Goal: Information Seeking & Learning: Find specific fact

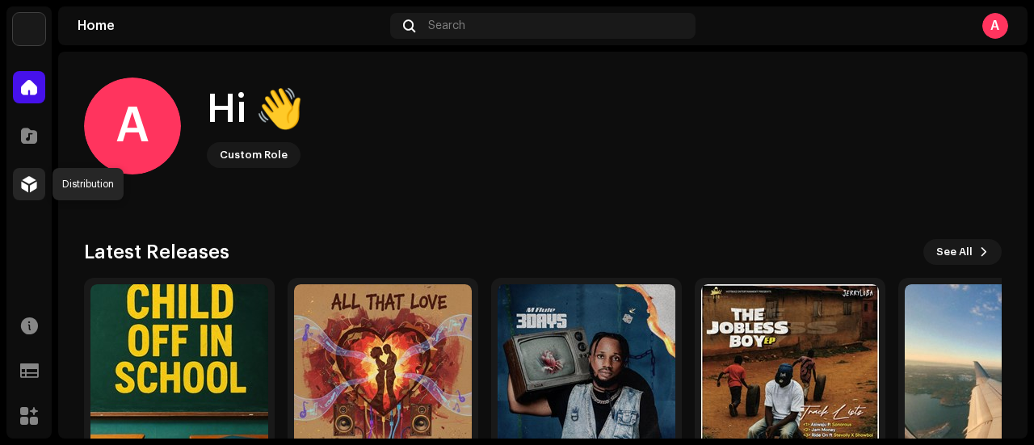
click at [29, 184] on span at bounding box center [29, 184] width 16 height 13
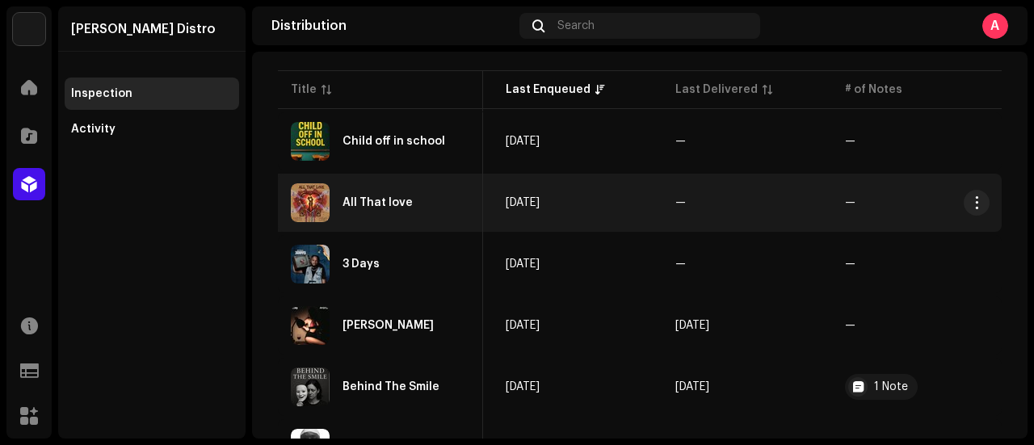
scroll to position [195, 0]
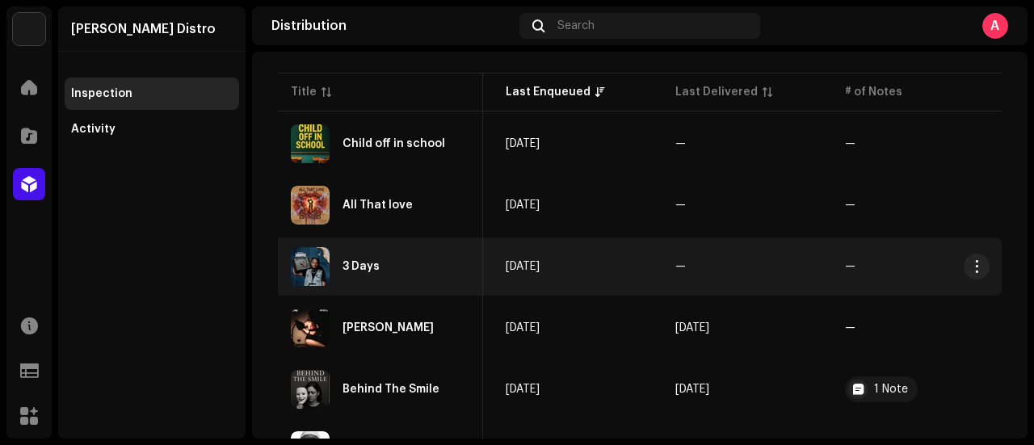
click at [375, 262] on div "3 Days" at bounding box center [360, 266] width 37 height 11
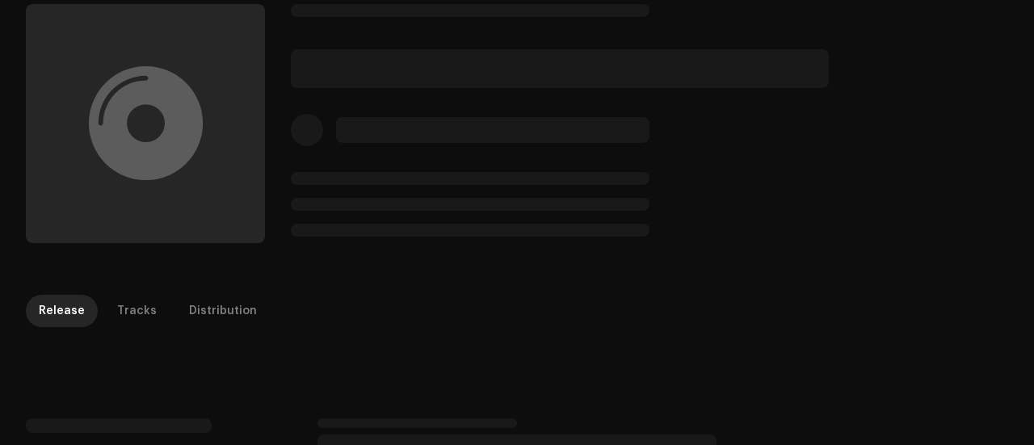
scroll to position [72, 0]
click at [140, 303] on div "Tracks" at bounding box center [137, 307] width 40 height 32
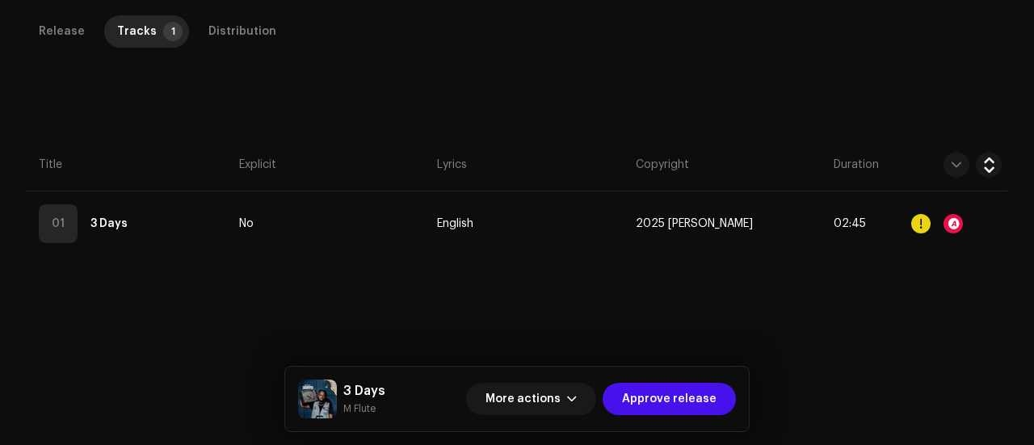
scroll to position [360, 0]
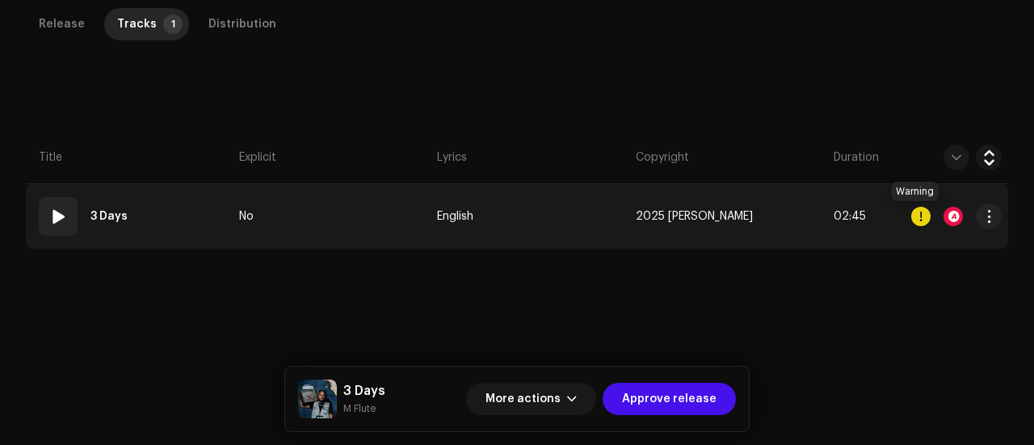
click at [915, 208] on div at bounding box center [920, 216] width 19 height 19
click at [943, 212] on div at bounding box center [952, 216] width 19 height 19
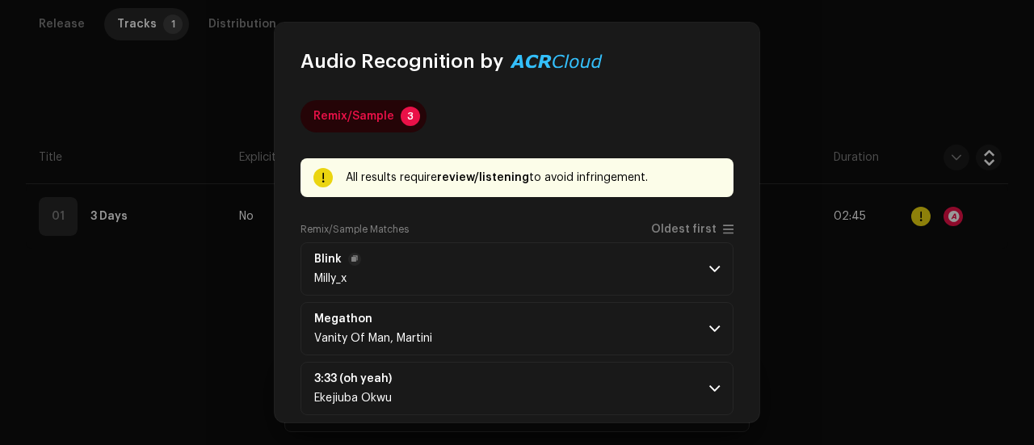
click at [564, 250] on p-accordion-header "Blink Milly_x" at bounding box center [516, 268] width 433 height 53
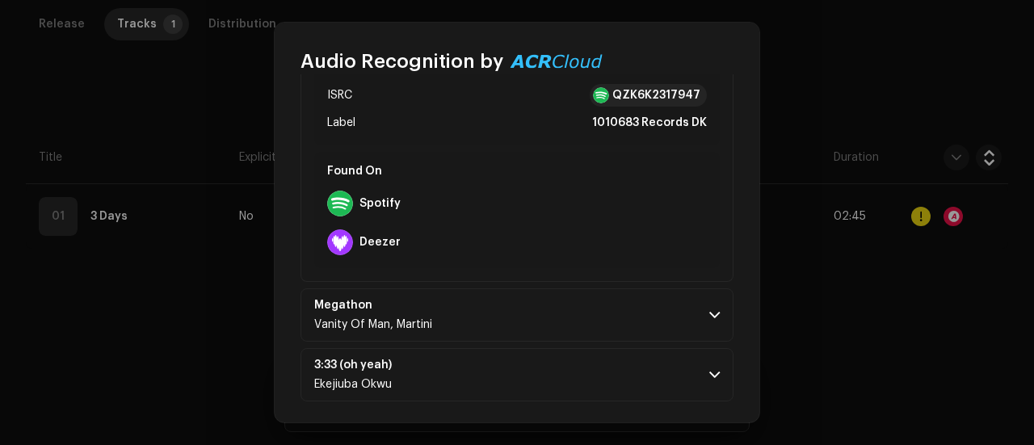
scroll to position [342, 0]
click at [460, 303] on p-accordion-header "Megathon Vanity Of Man, Martini" at bounding box center [516, 313] width 433 height 53
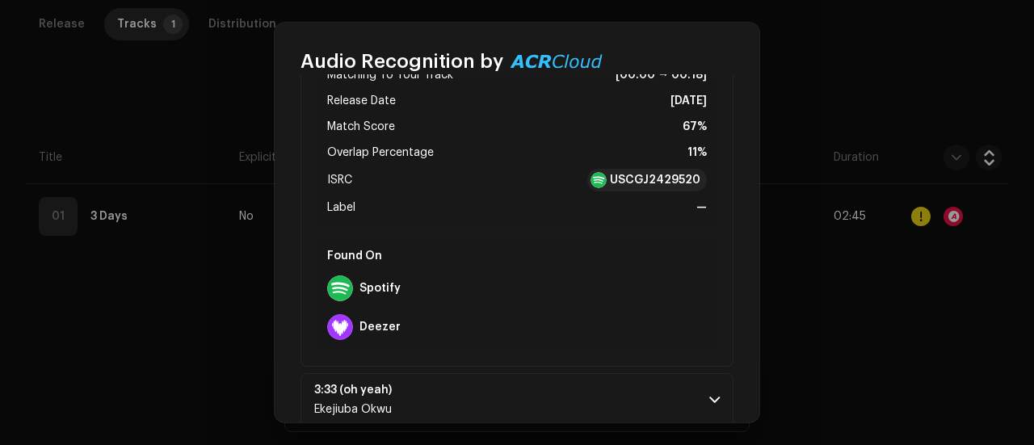
scroll to position [669, 0]
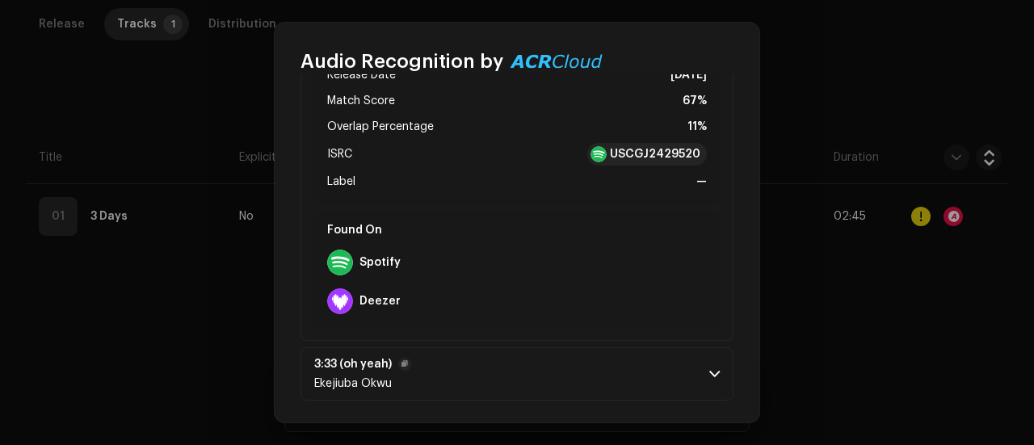
click at [536, 355] on p-accordion-header "3:33 (oh yeah) Ekejiuba Okwu" at bounding box center [516, 373] width 433 height 53
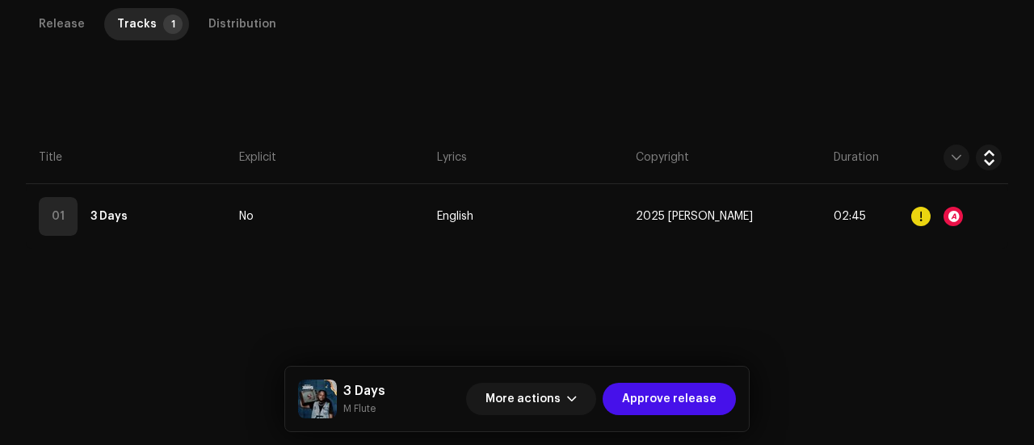
click at [355, 418] on div "3 Days M Flute" at bounding box center [341, 399] width 87 height 39
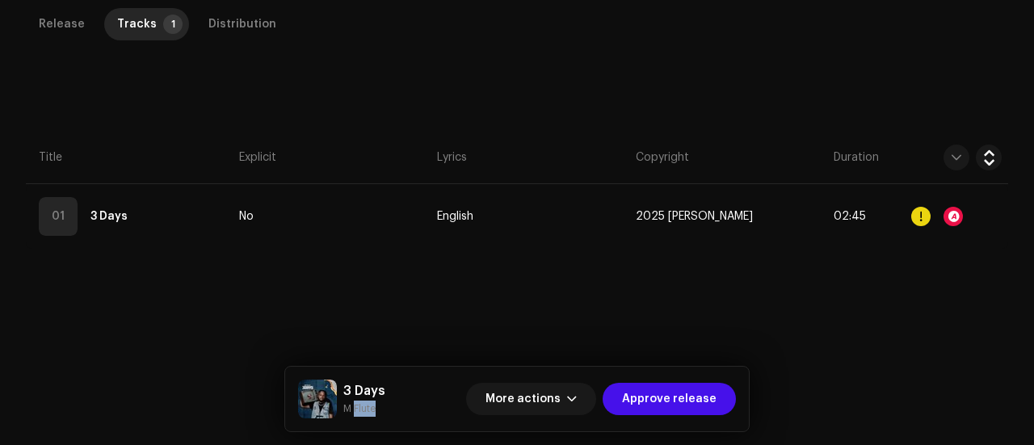
click at [355, 418] on div "3 Days M Flute" at bounding box center [341, 399] width 87 height 39
copy div "M Flute More actions Approve release Release Tracks 1 Distribution Compilation …"
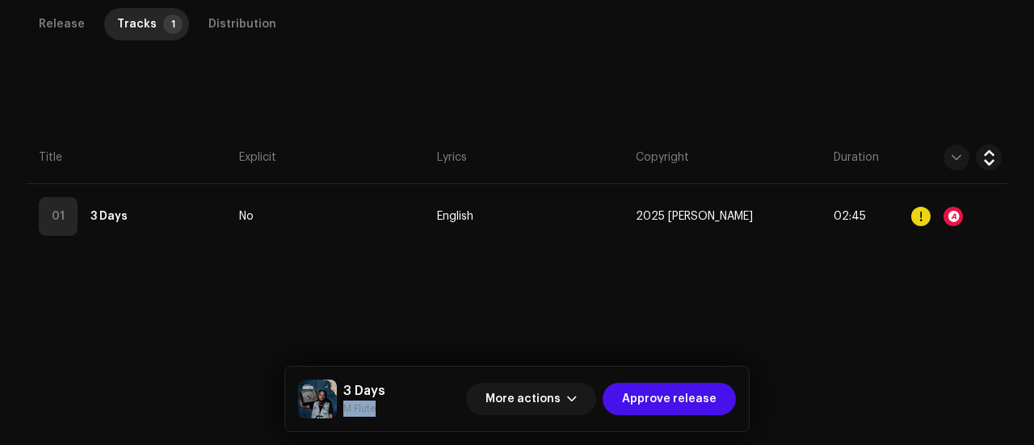
scroll to position [0, 0]
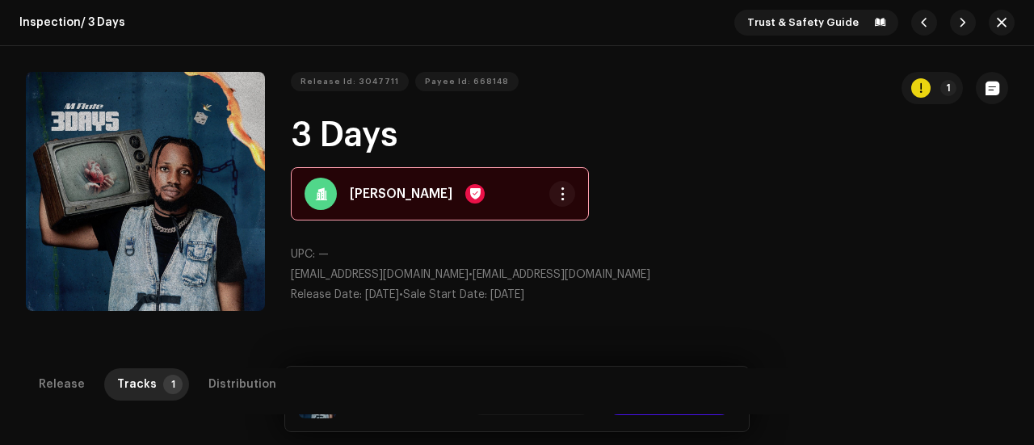
click at [346, 115] on div "Release Id: 3047711 Payee Id: 668148 1 3 Days RHYTHM X UPC: — rhythmx04@gmail.c…" at bounding box center [649, 194] width 717 height 245
copy h1 "3 Days"
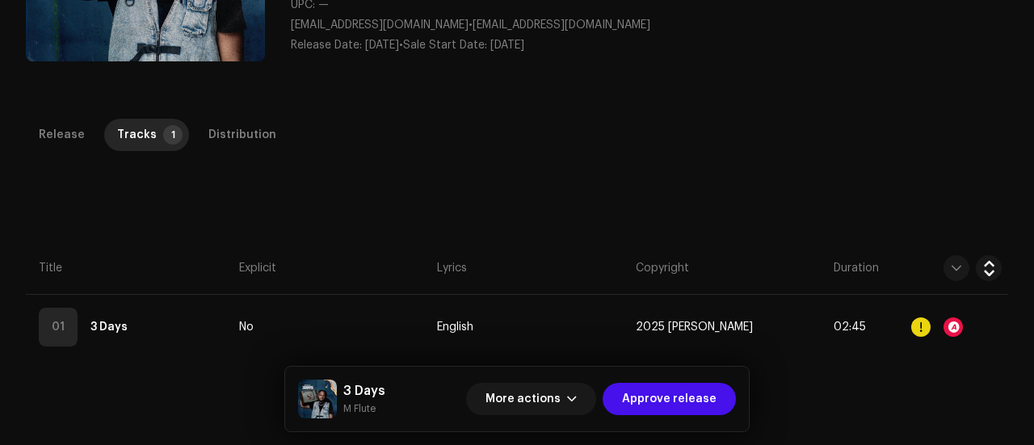
scroll to position [250, 0]
click at [227, 133] on div "Distribution" at bounding box center [242, 134] width 68 height 32
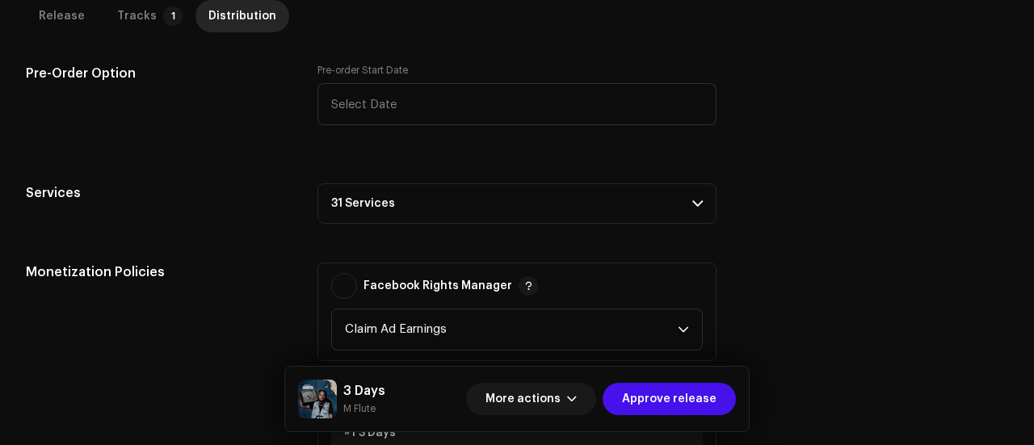
scroll to position [720, 0]
click at [391, 198] on p-accordion-header "31 Services" at bounding box center [516, 205] width 399 height 40
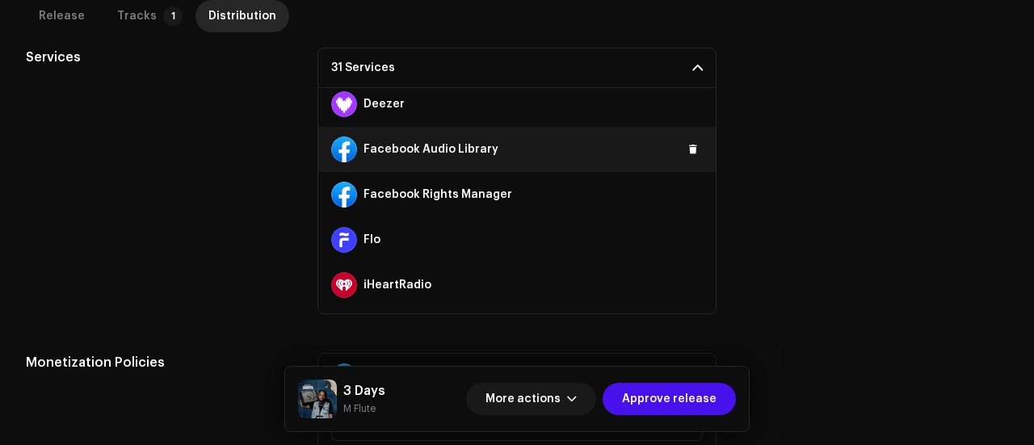
scroll to position [232, 0]
click at [688, 151] on span at bounding box center [693, 150] width 10 height 13
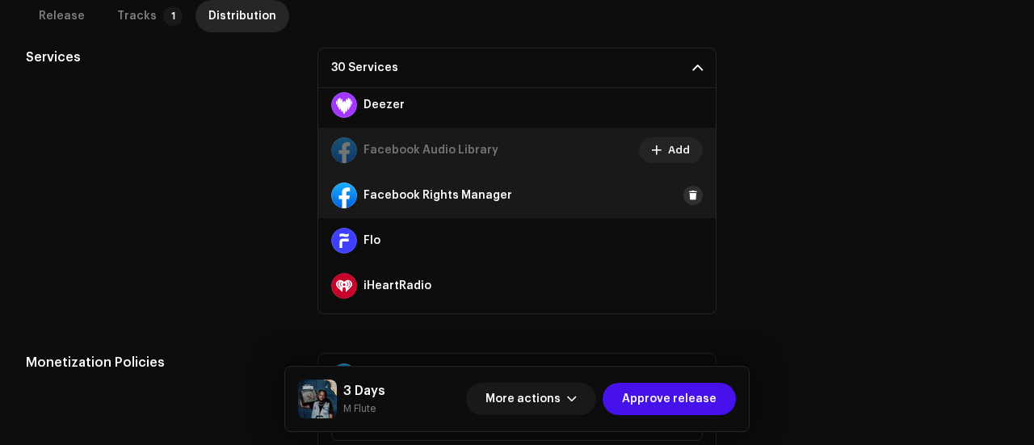
click at [688, 193] on span at bounding box center [693, 195] width 10 height 13
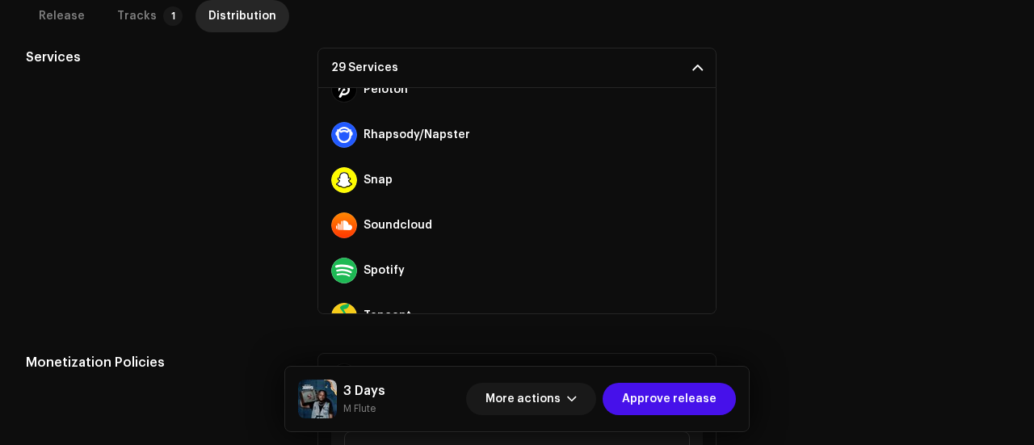
scroll to position [881, 0]
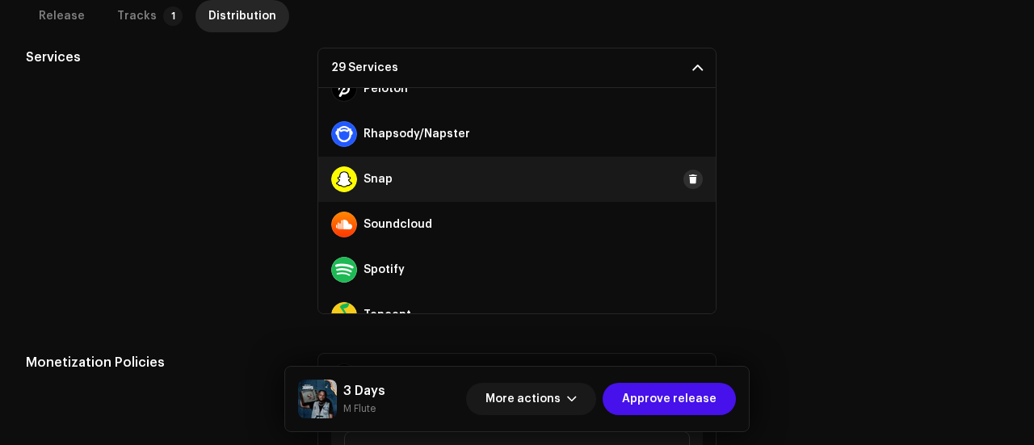
click at [688, 180] on span at bounding box center [693, 179] width 10 height 13
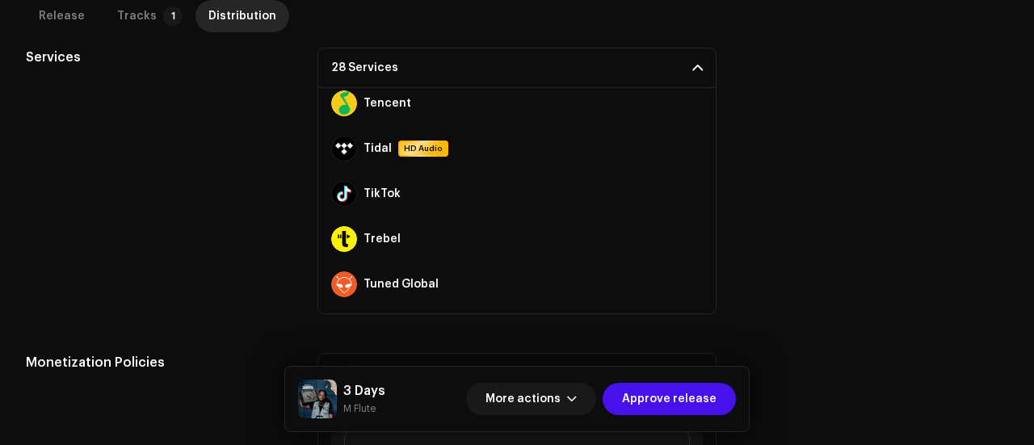
scroll to position [1094, 0]
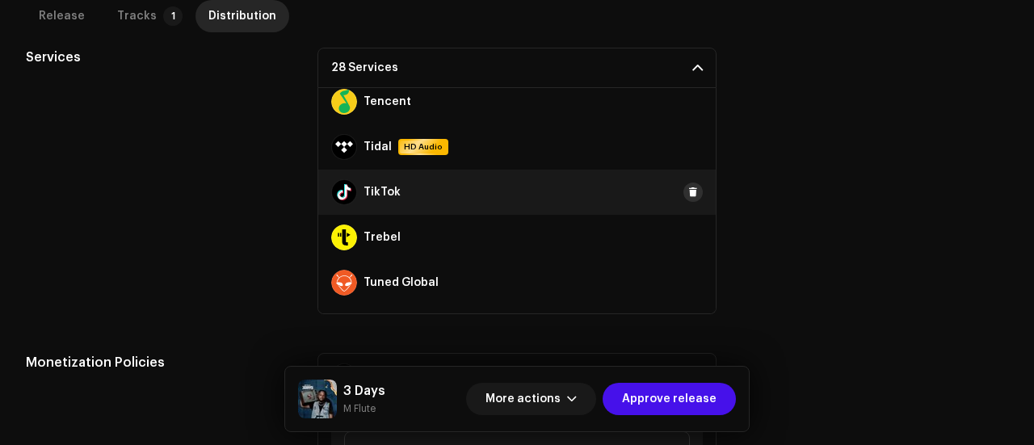
click at [688, 187] on span at bounding box center [693, 192] width 10 height 13
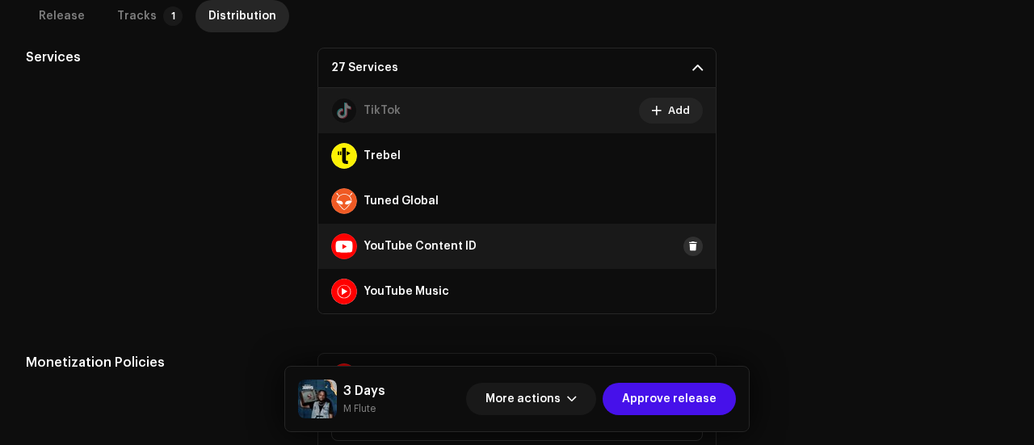
click at [688, 246] on span at bounding box center [693, 246] width 10 height 13
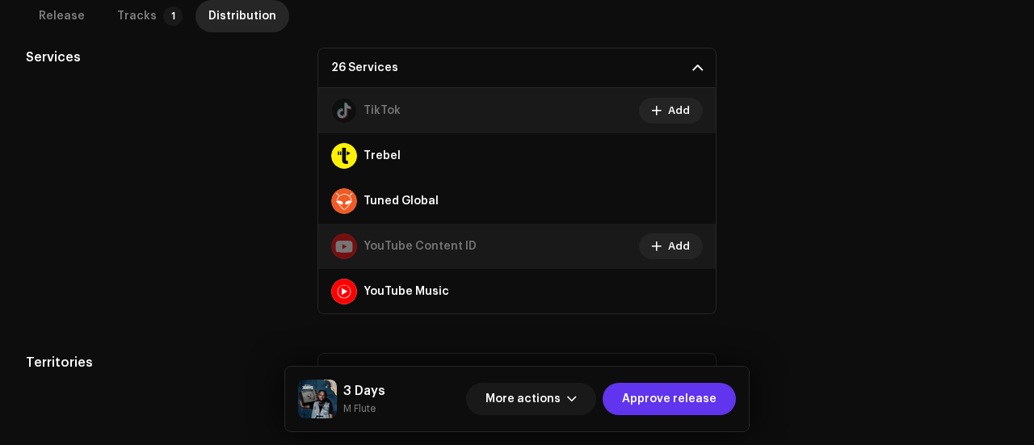
click at [677, 395] on span "Approve release" at bounding box center [669, 399] width 94 height 32
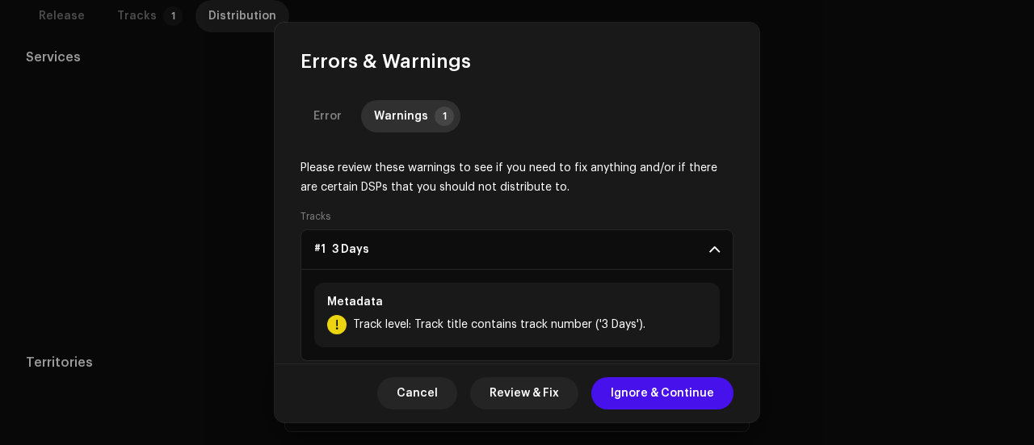
scroll to position [21, 0]
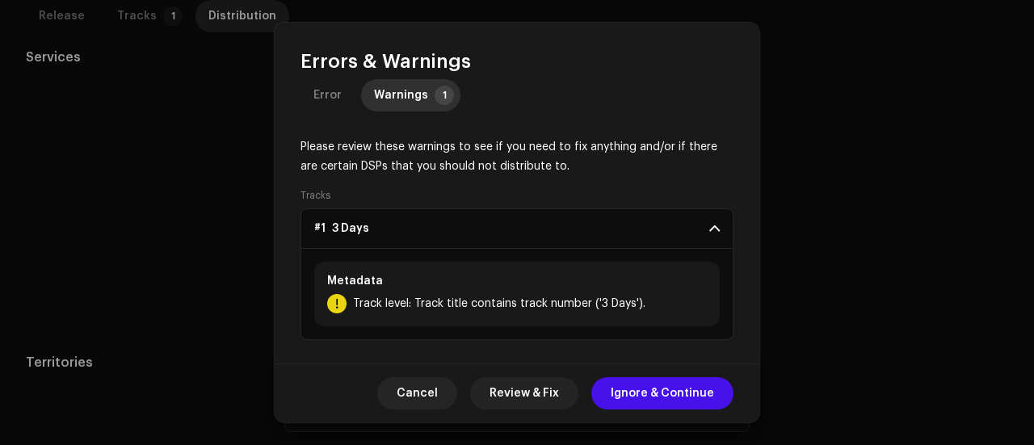
click at [637, 372] on div "Cancel Review & Fix Ignore & Continue" at bounding box center [517, 392] width 485 height 59
click at [646, 392] on span "Ignore & Continue" at bounding box center [662, 393] width 103 height 32
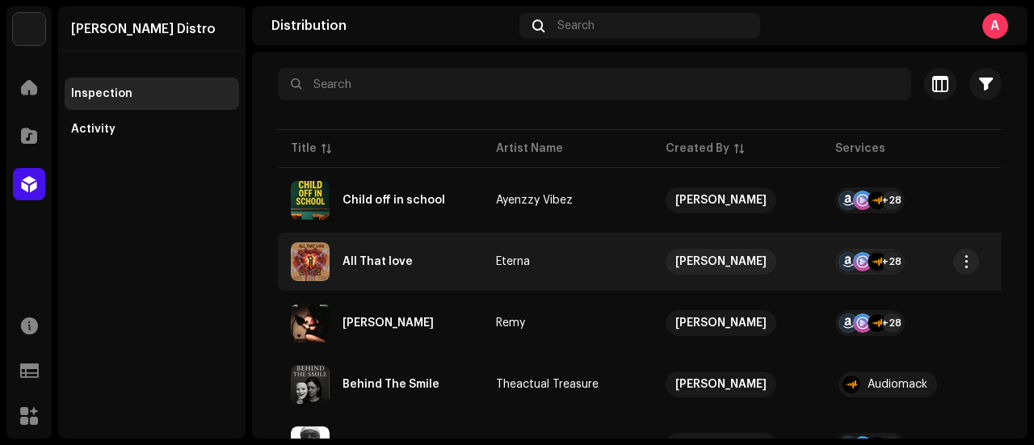
click at [428, 271] on div "All That love" at bounding box center [380, 261] width 179 height 39
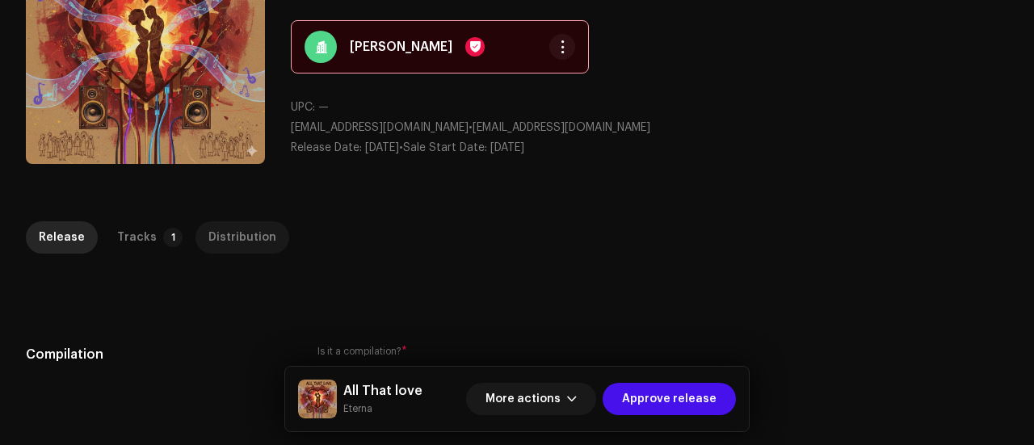
scroll to position [153, 0]
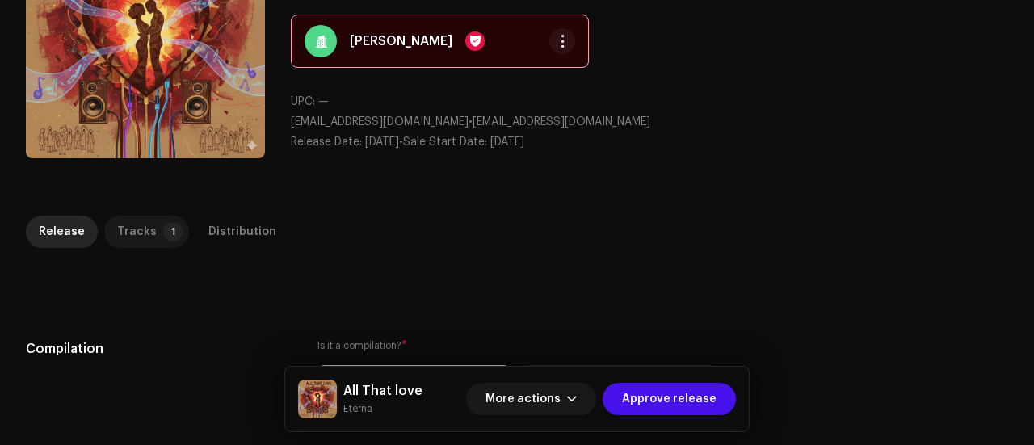
click at [134, 225] on div "Tracks" at bounding box center [137, 232] width 40 height 32
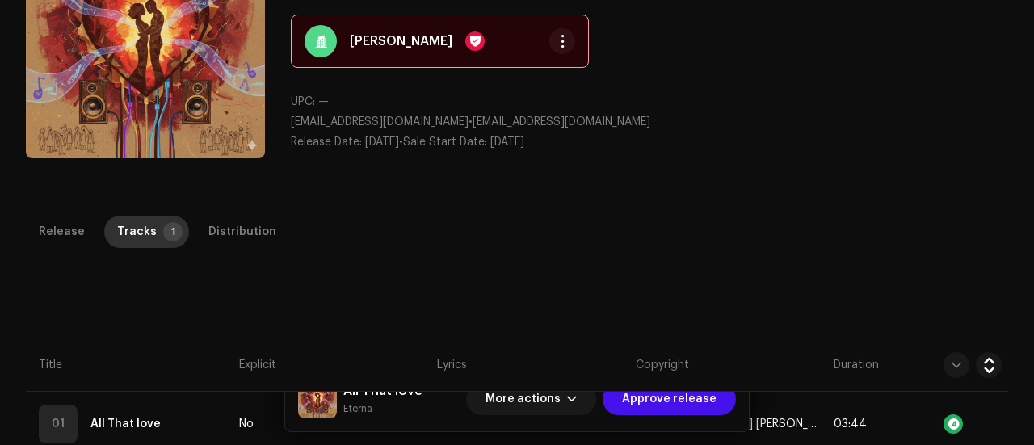
scroll to position [367, 0]
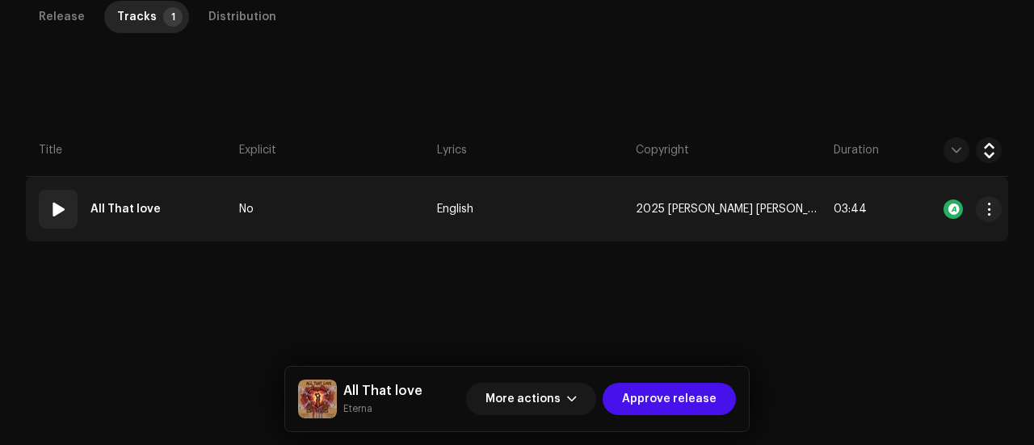
click at [325, 229] on td "No" at bounding box center [332, 209] width 198 height 65
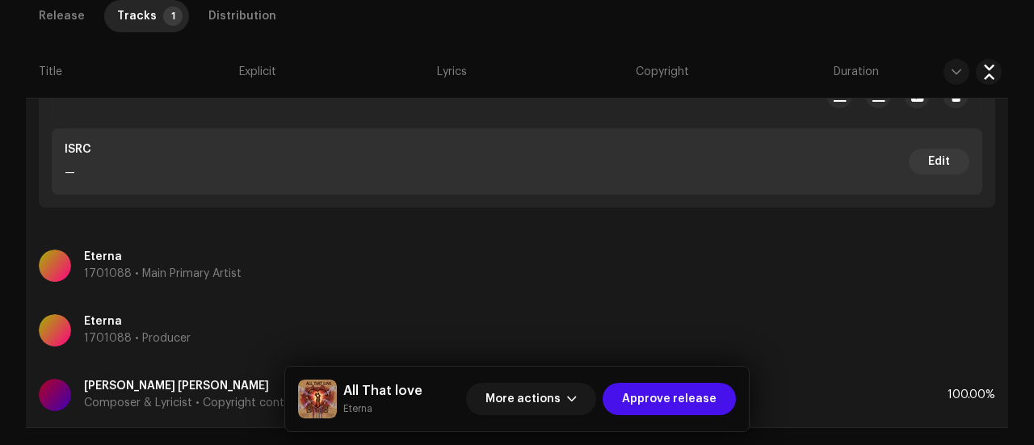
scroll to position [647, 0]
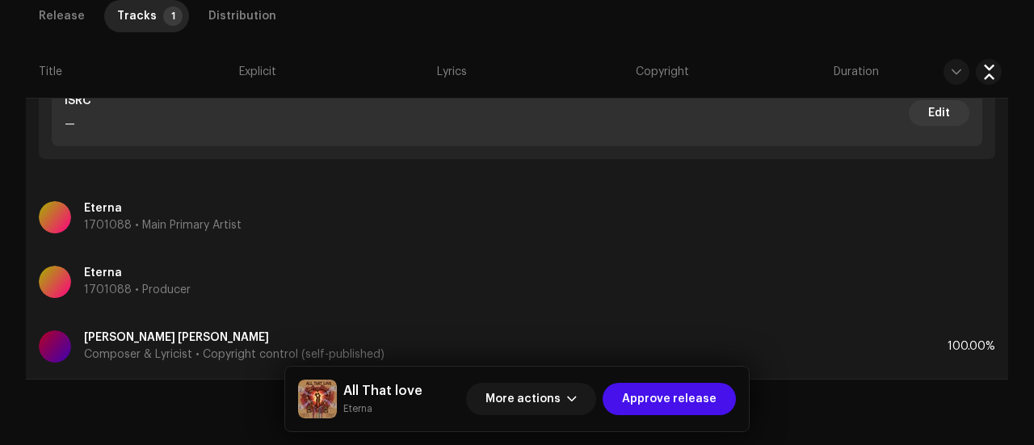
click at [353, 411] on small "Eterna" at bounding box center [382, 409] width 79 height 16
copy small "Eterna"
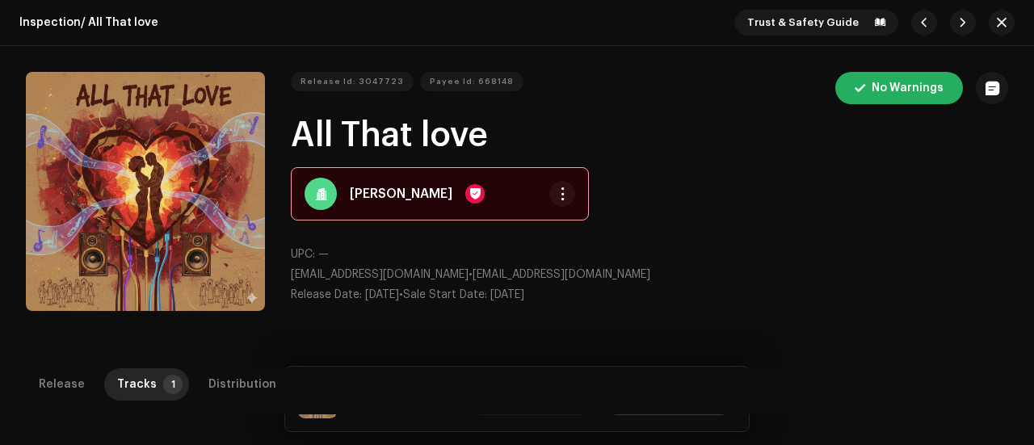
click at [342, 142] on h1 "All That love" at bounding box center [649, 135] width 717 height 37
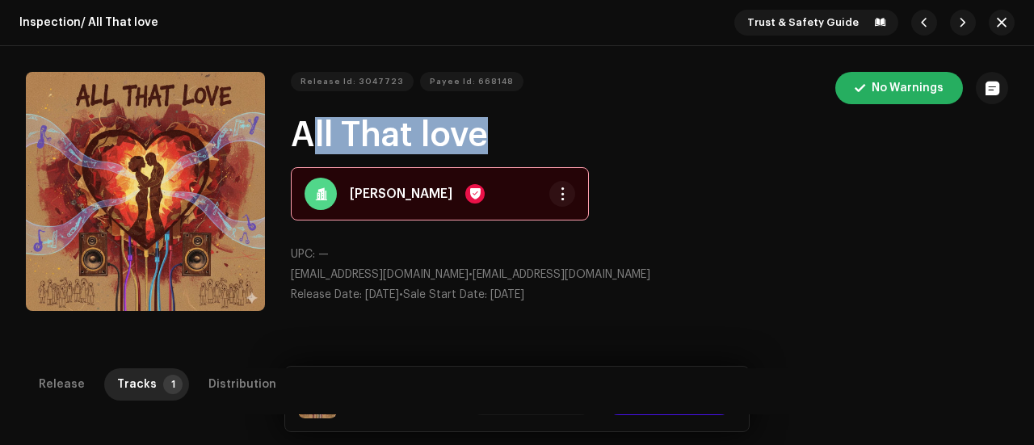
click at [342, 142] on h1 "All That love" at bounding box center [649, 135] width 717 height 37
copy h1 "All That love"
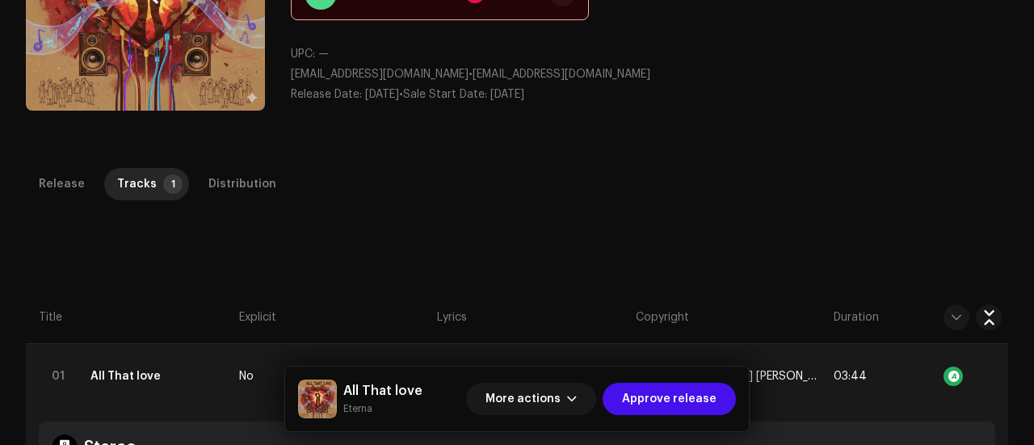
scroll to position [208, 0]
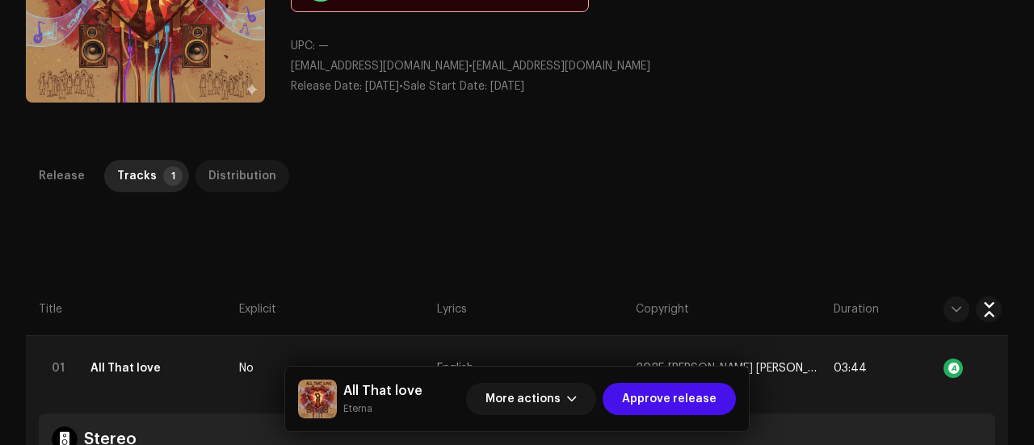
click at [221, 163] on div "Distribution" at bounding box center [242, 176] width 68 height 32
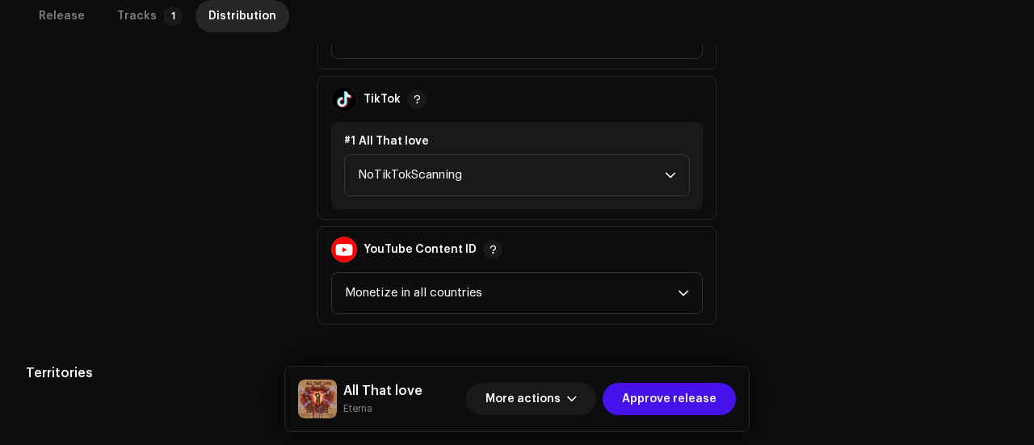
scroll to position [1086, 0]
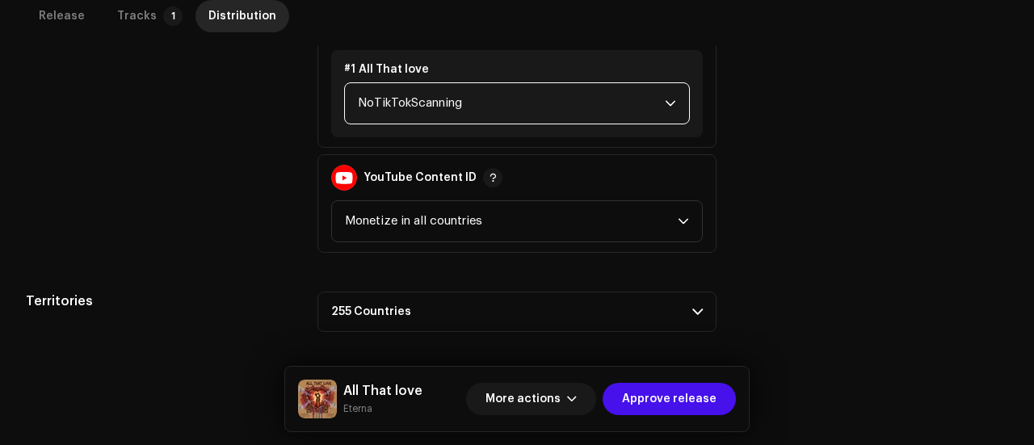
click at [370, 90] on span "NoTikTokScanning" at bounding box center [511, 103] width 307 height 40
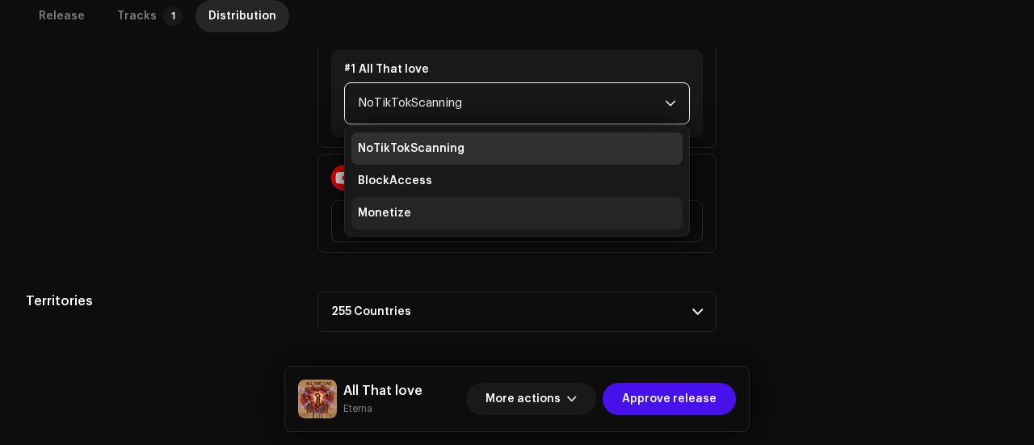
click at [375, 222] on li "Monetize" at bounding box center [516, 213] width 331 height 32
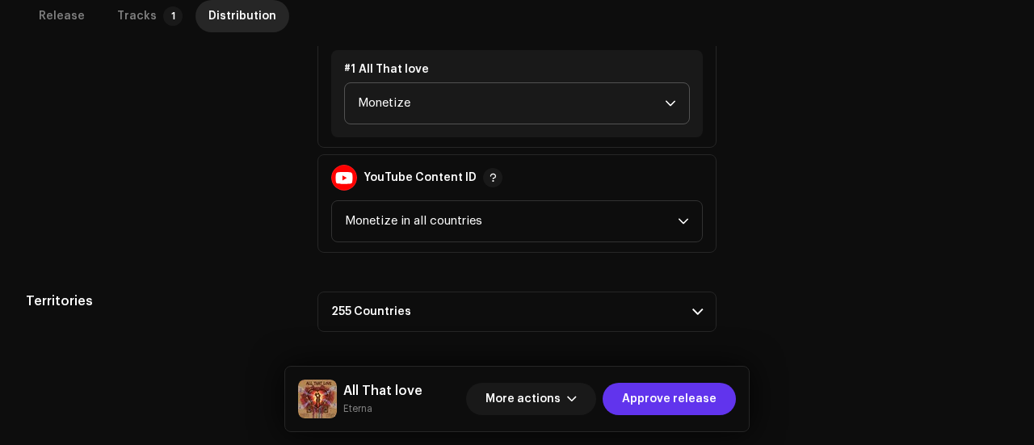
click at [672, 400] on span "Approve release" at bounding box center [669, 399] width 94 height 32
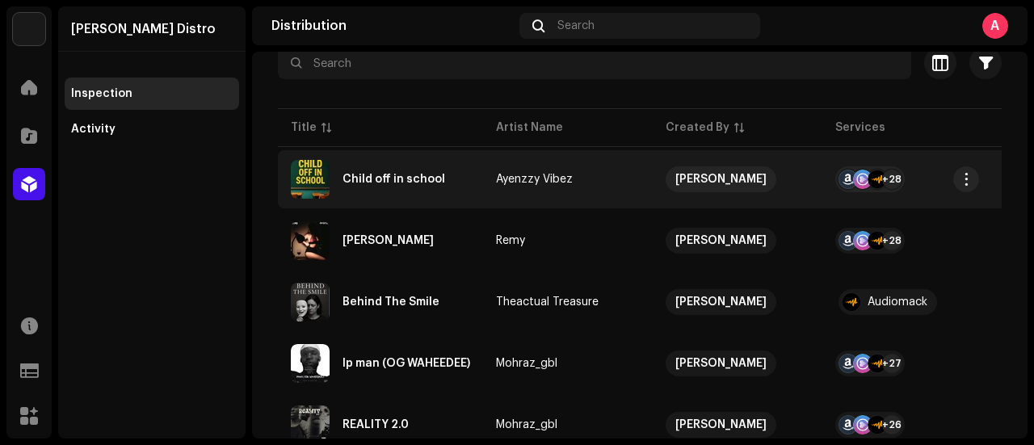
click at [401, 178] on div "Child off in school" at bounding box center [393, 179] width 103 height 11
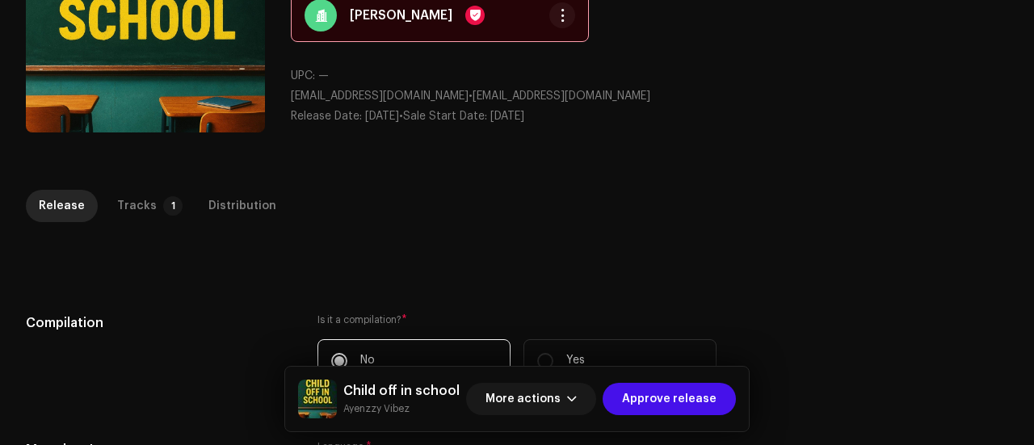
scroll to position [186, 0]
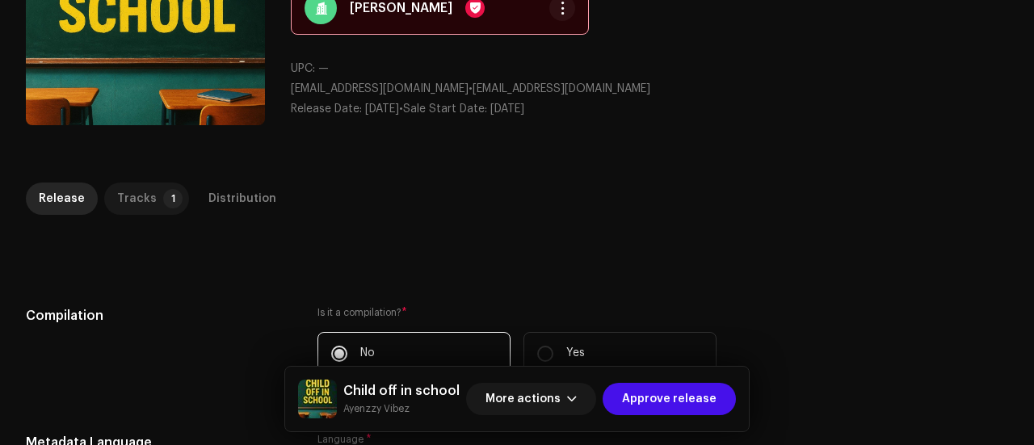
click at [152, 192] on p-tab "Tracks 1" at bounding box center [146, 199] width 85 height 32
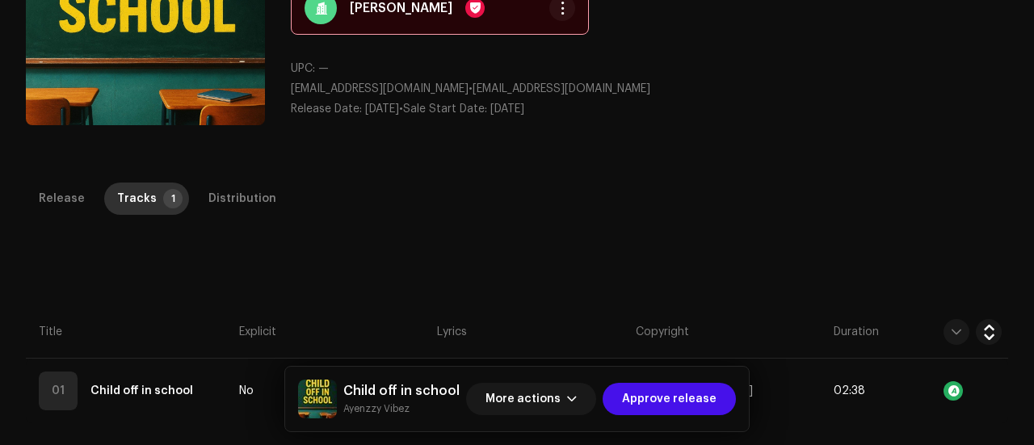
scroll to position [367, 0]
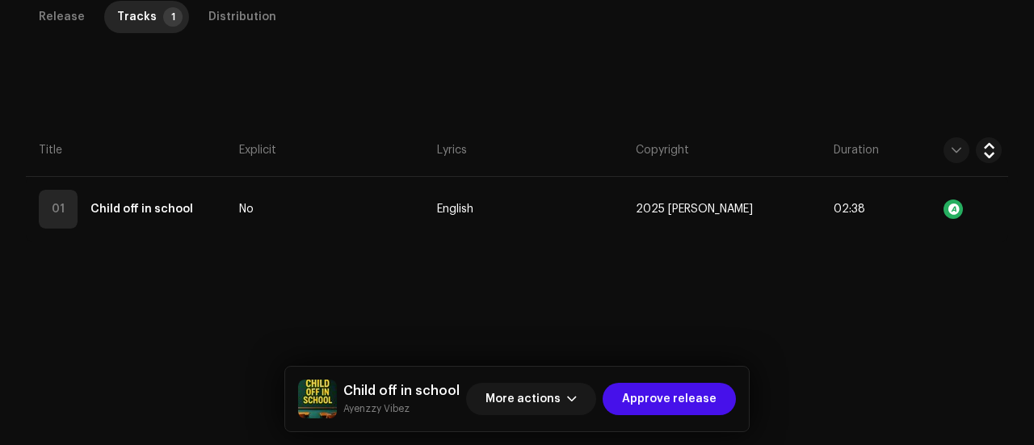
click at [362, 409] on small "Ayenzzy Vibez" at bounding box center [401, 409] width 116 height 16
copy div "Ayenzzy Vibez More actions Approve release Release Tracks 1 Distribution Compil…"
click at [228, 12] on div "Distribution" at bounding box center [242, 17] width 68 height 32
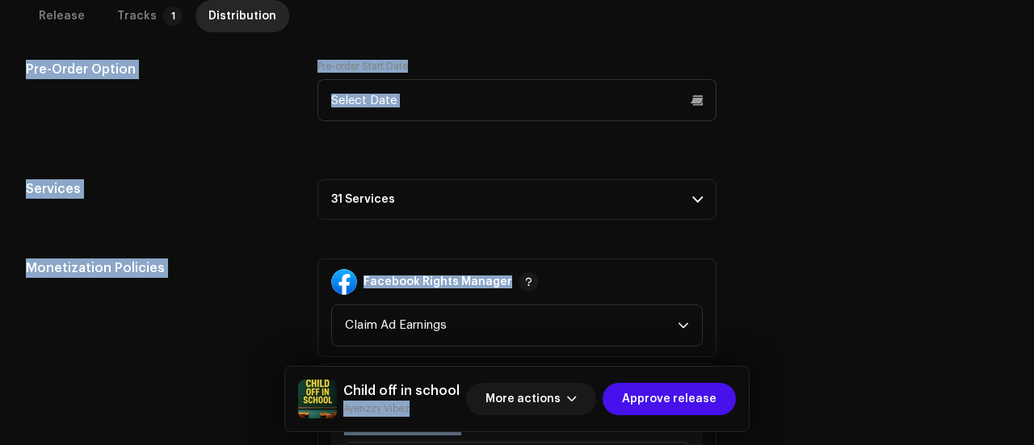
click at [216, 203] on div "Services" at bounding box center [159, 199] width 266 height 40
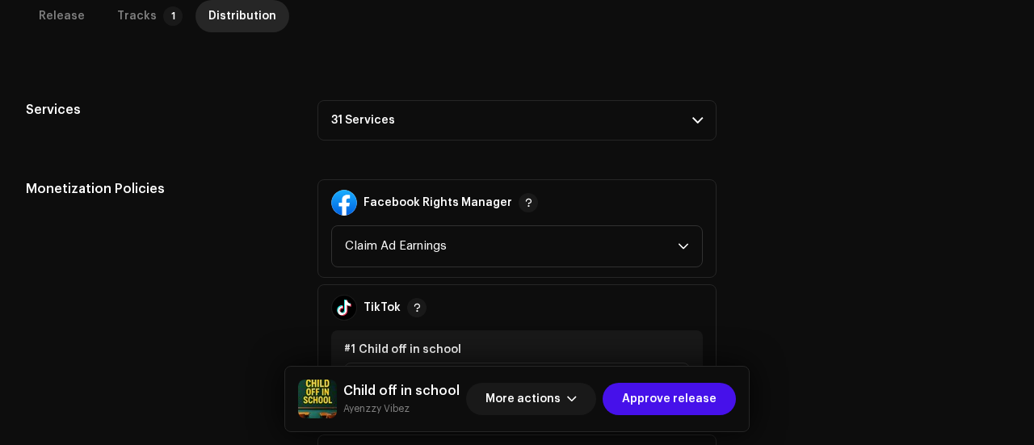
scroll to position [0, 0]
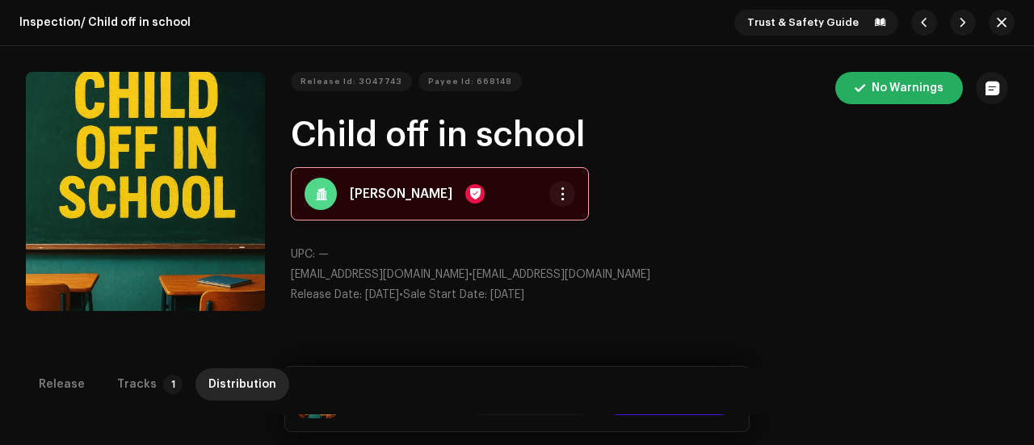
click at [370, 135] on h1 "Child off in school" at bounding box center [649, 135] width 717 height 37
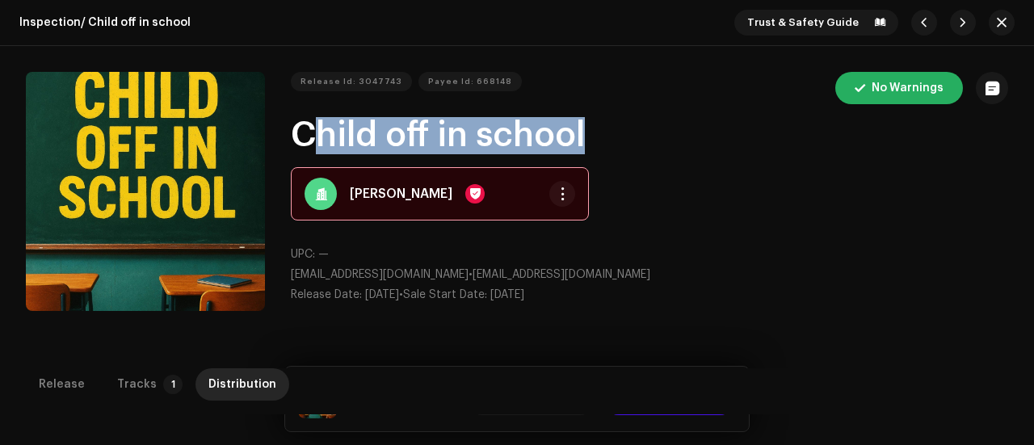
click at [370, 135] on h1 "Child off in school" at bounding box center [649, 135] width 717 height 37
copy h1 "Child off in school"
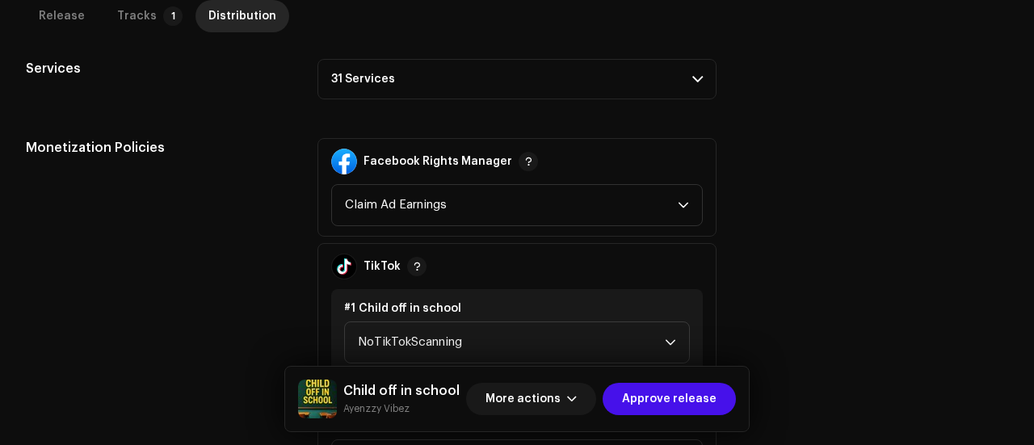
scroll to position [850, 0]
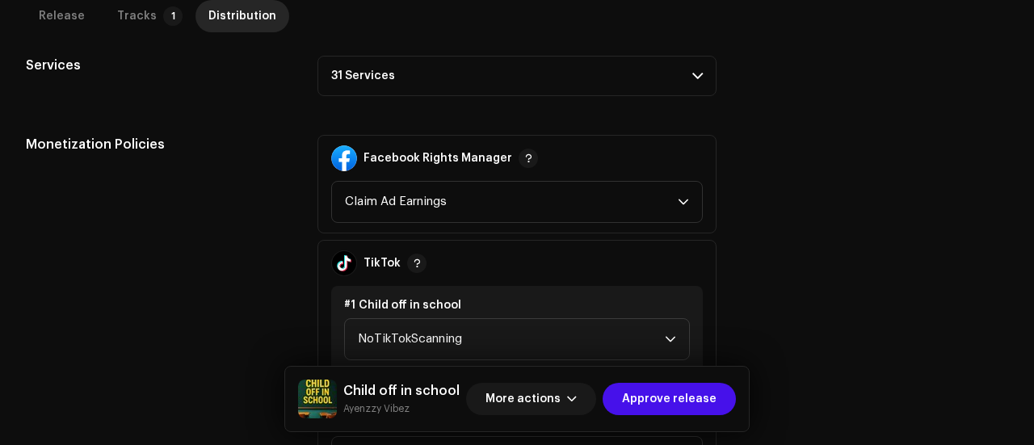
click at [381, 78] on p-accordion-header "31 Services" at bounding box center [516, 76] width 399 height 40
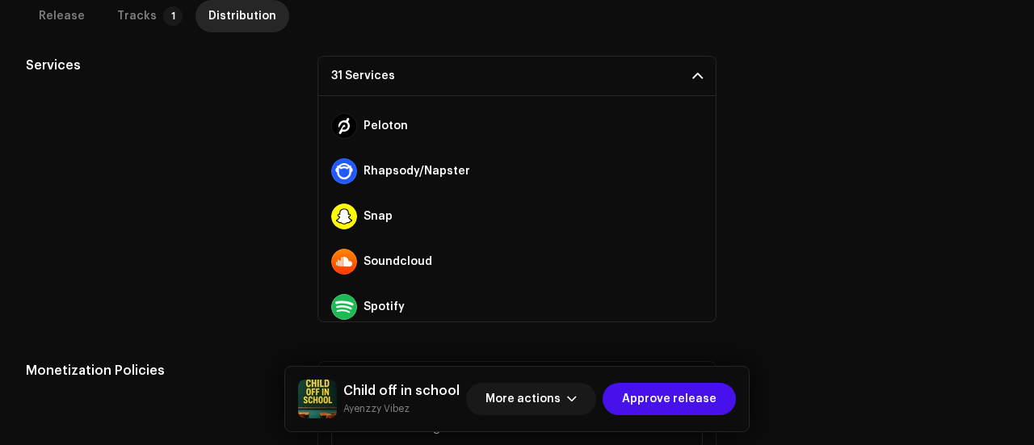
scroll to position [898, 0]
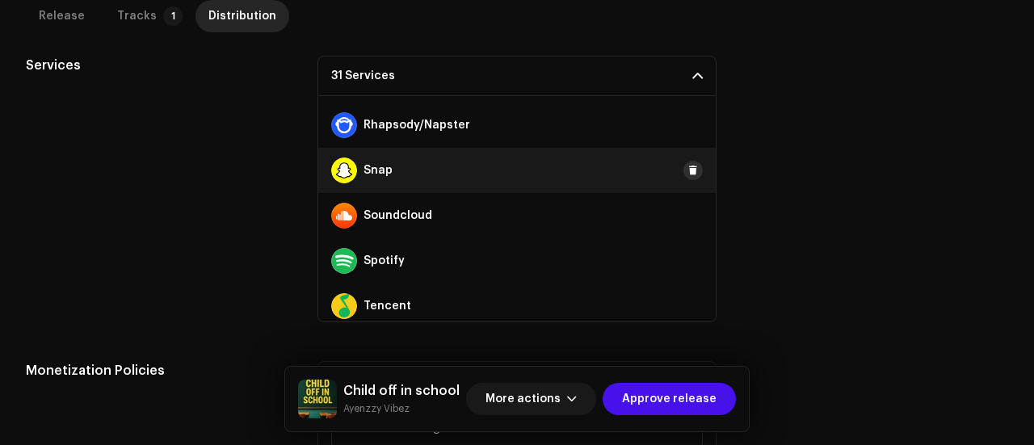
click at [688, 170] on span at bounding box center [693, 170] width 10 height 13
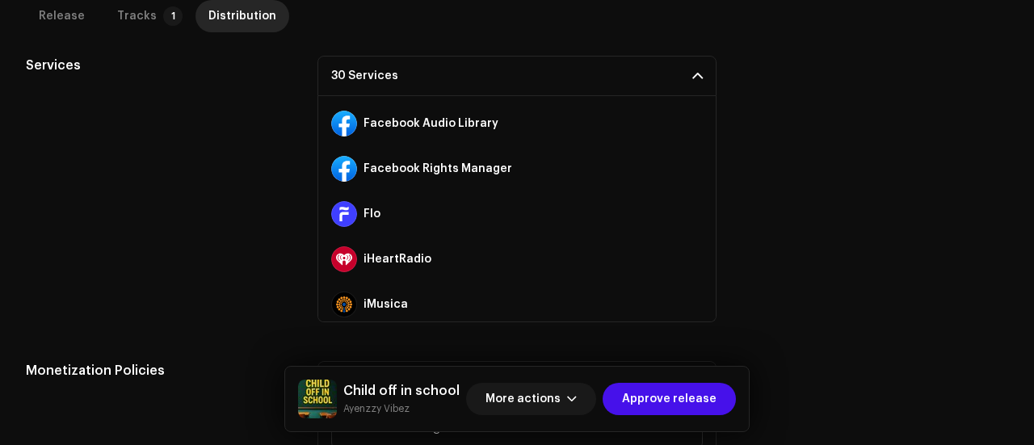
scroll to position [139, 0]
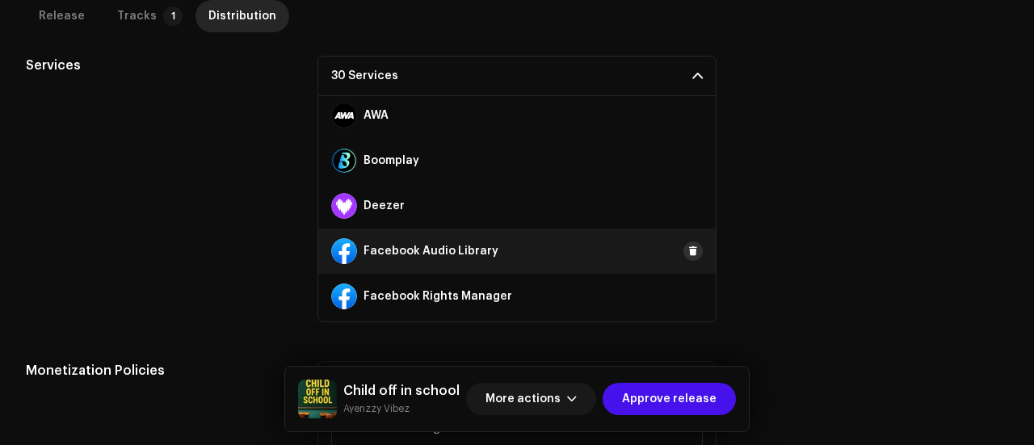
click at [688, 245] on span at bounding box center [693, 251] width 10 height 13
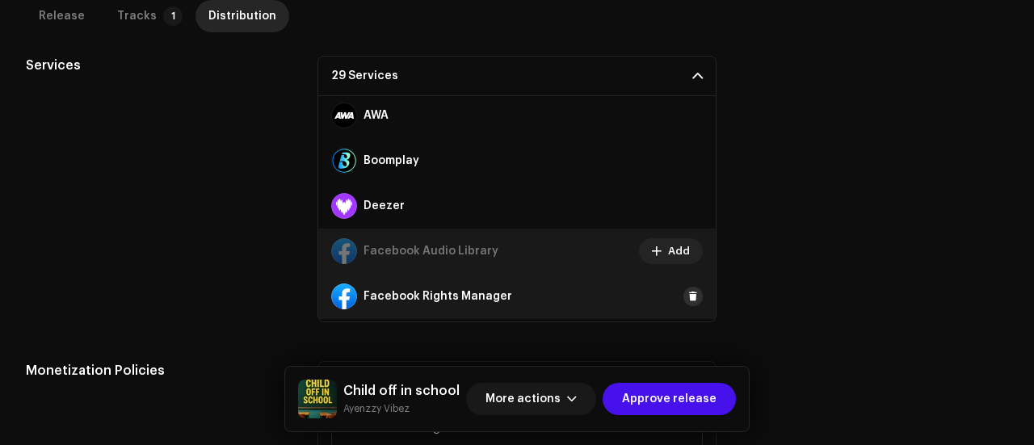
click at [683, 301] on button at bounding box center [692, 296] width 19 height 19
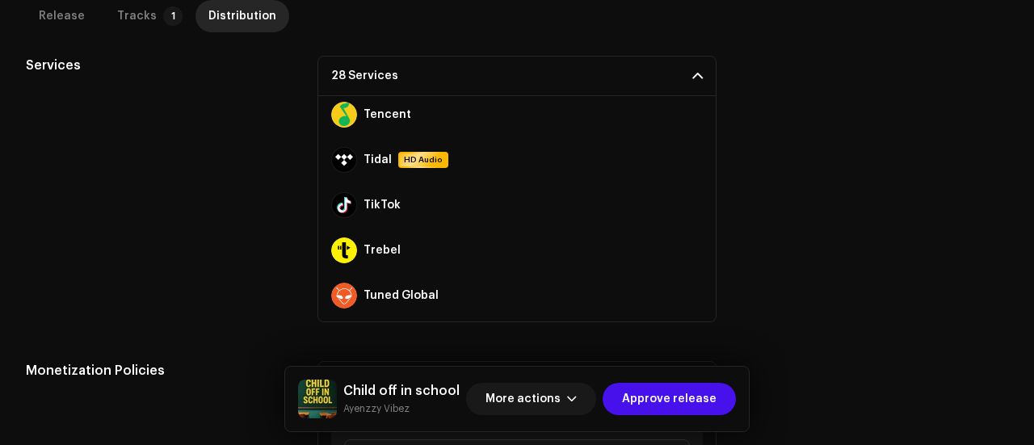
scroll to position [1090, 0]
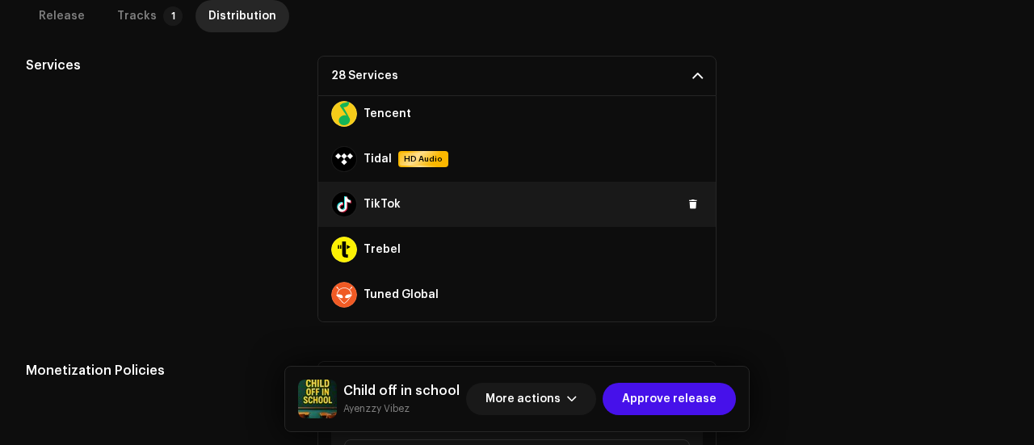
click at [689, 214] on div "TikTok" at bounding box center [516, 204] width 397 height 45
click at [688, 205] on span at bounding box center [693, 204] width 10 height 13
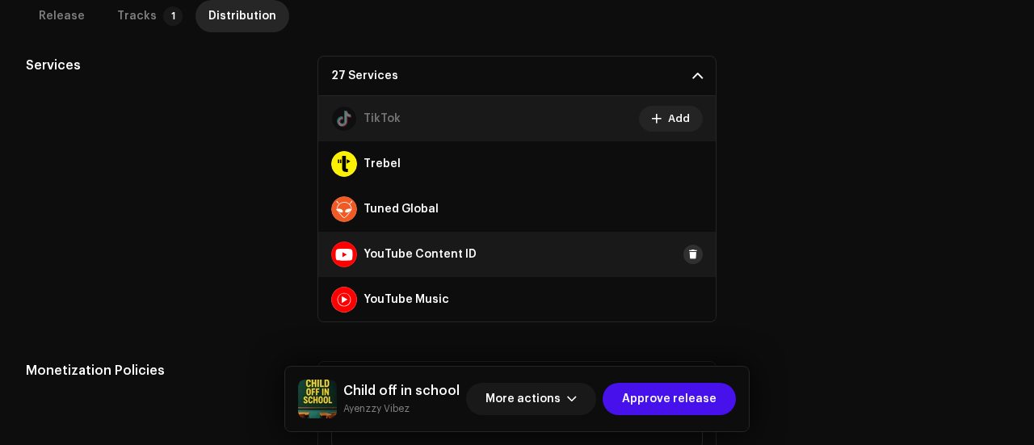
click at [688, 250] on span at bounding box center [693, 254] width 10 height 13
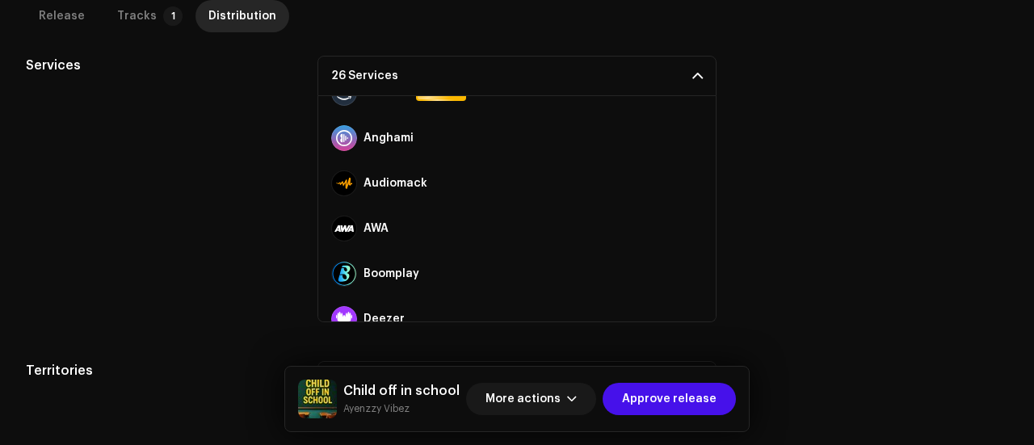
scroll to position [0, 0]
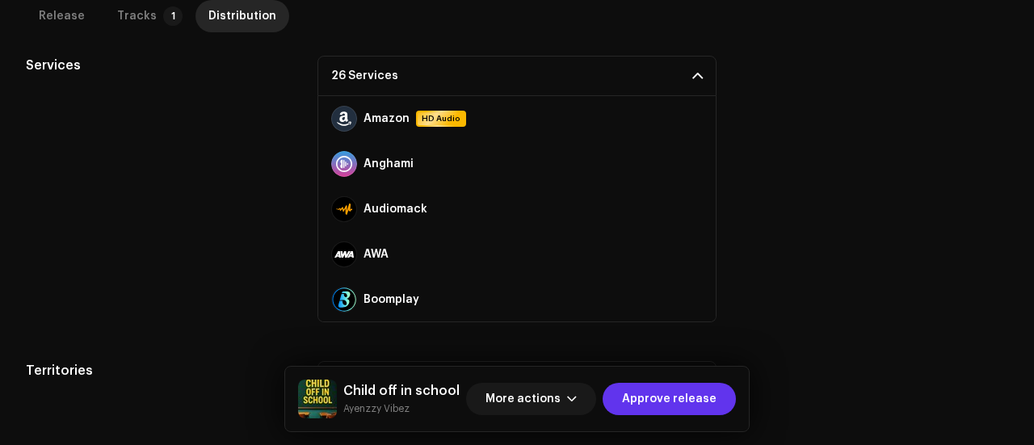
click at [678, 393] on span "Approve release" at bounding box center [669, 399] width 94 height 32
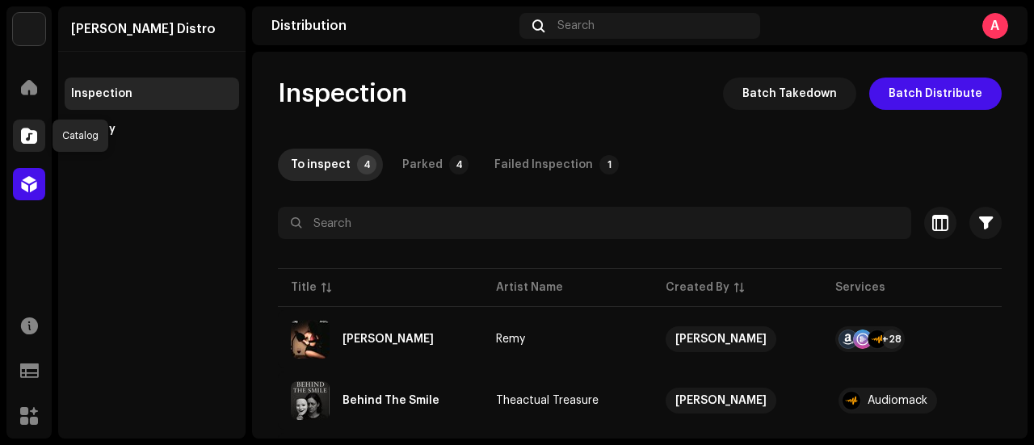
click at [22, 142] on span at bounding box center [29, 135] width 16 height 13
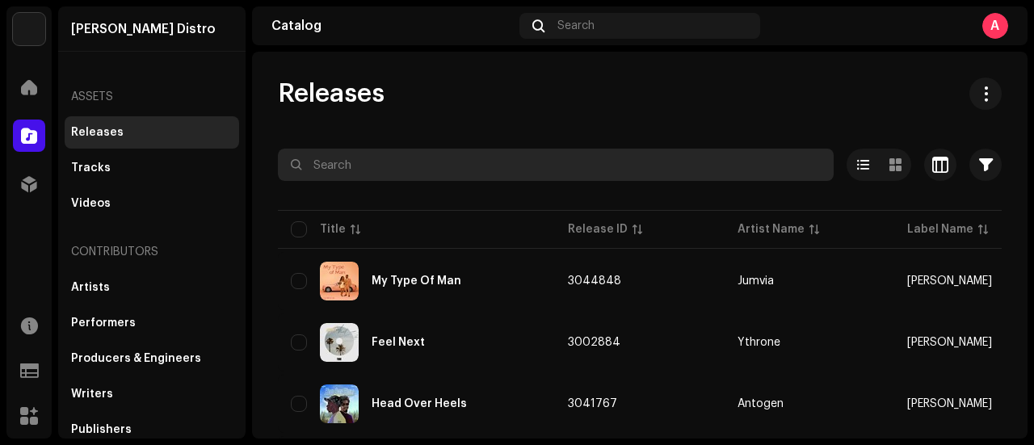
click at [363, 169] on input "text" at bounding box center [556, 165] width 556 height 32
paste input "Eterna"
click at [357, 157] on input "Eterna" at bounding box center [556, 165] width 556 height 32
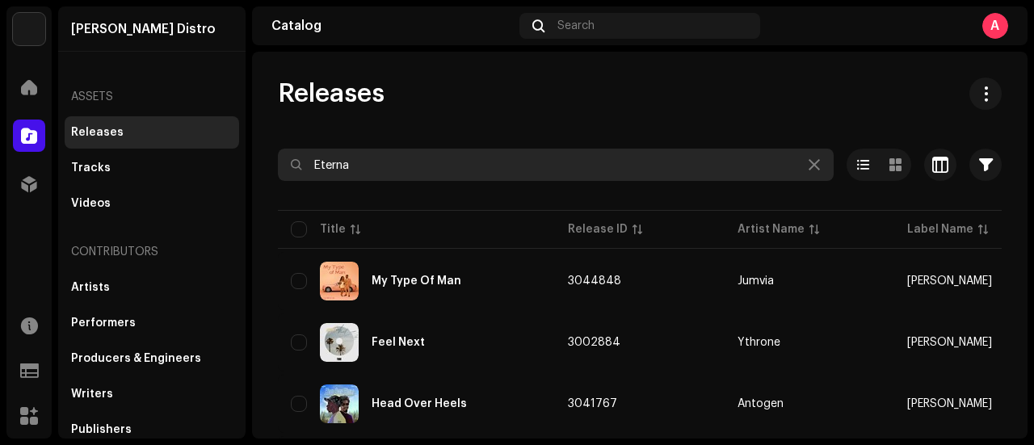
paste input "M Flute"
type input "M Flute"
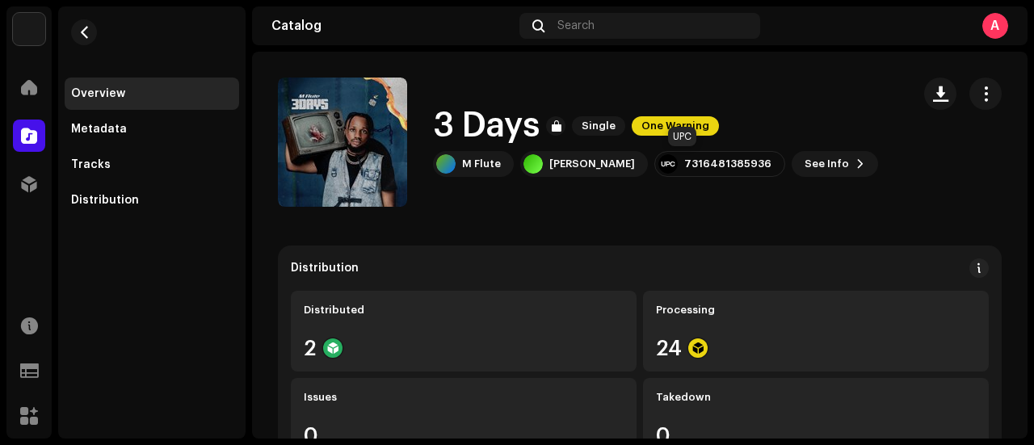
click at [684, 166] on div "7316481385936" at bounding box center [727, 163] width 87 height 13
copy re-o-release-hero "7316481385936 See Info"
click at [91, 166] on div "Tracks" at bounding box center [91, 164] width 40 height 13
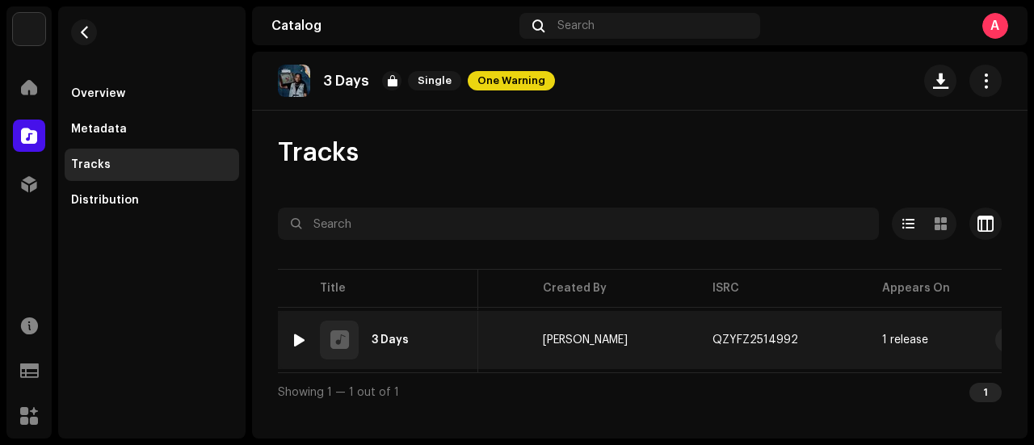
scroll to position [0, 330]
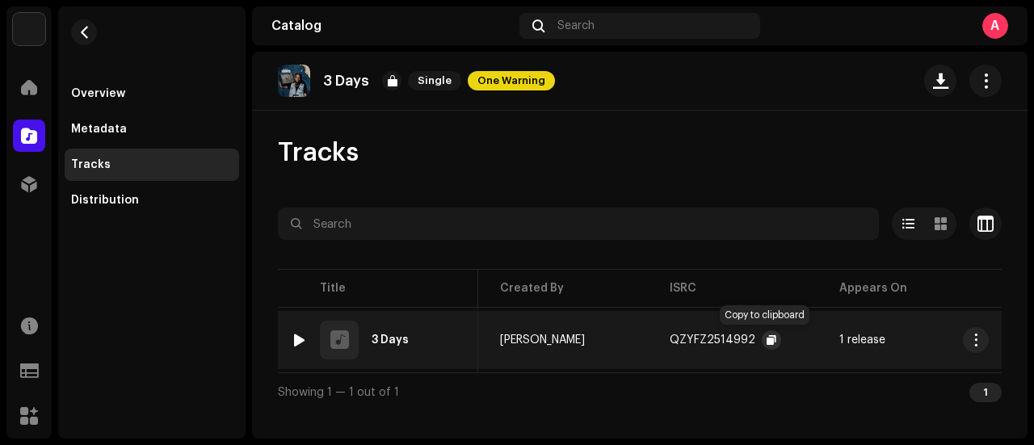
click at [766, 334] on span "button" at bounding box center [771, 340] width 10 height 13
click at [24, 129] on span at bounding box center [29, 135] width 16 height 13
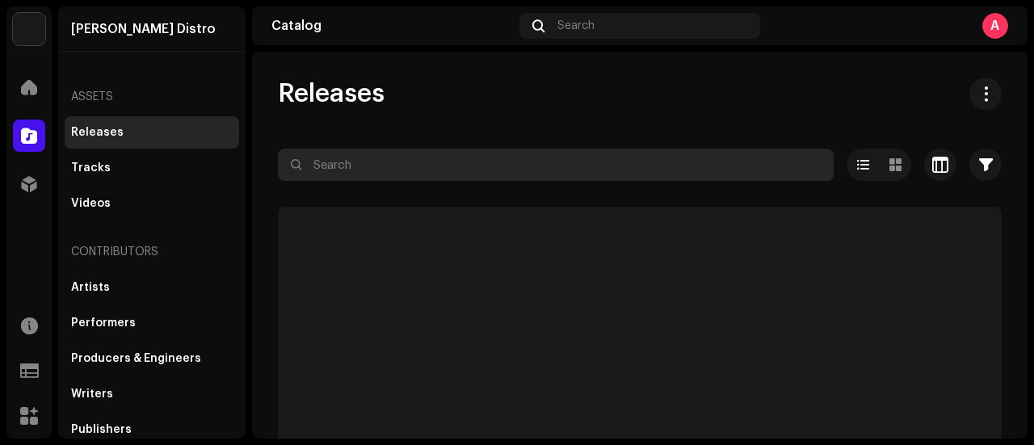
click at [381, 162] on input "text" at bounding box center [556, 165] width 556 height 32
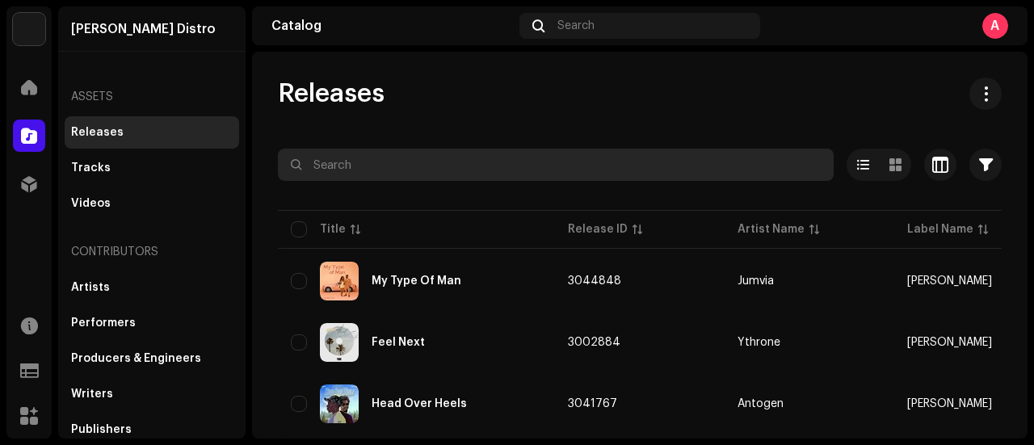
paste input "Eterna"
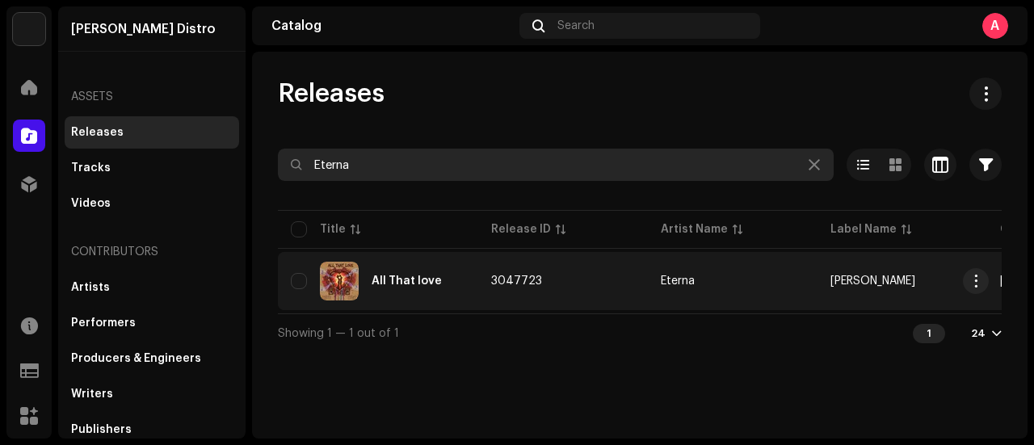
type input "Eterna"
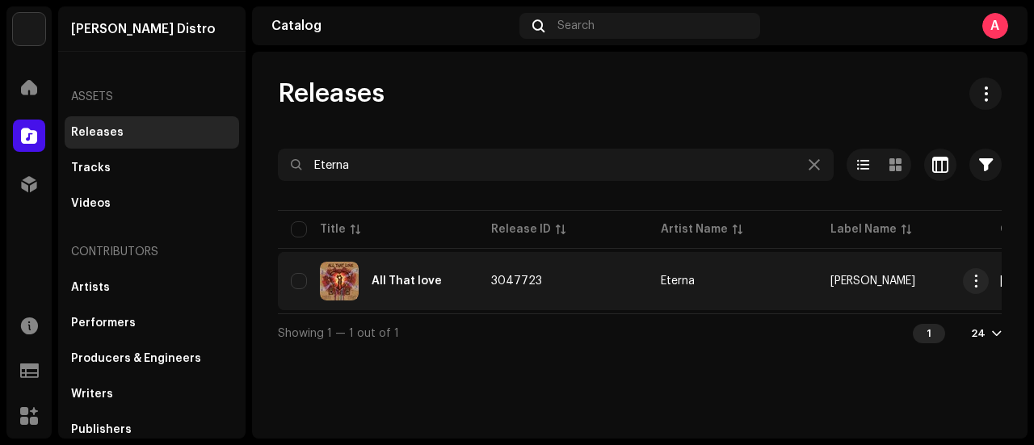
click at [418, 260] on td "All That love" at bounding box center [378, 281] width 200 height 58
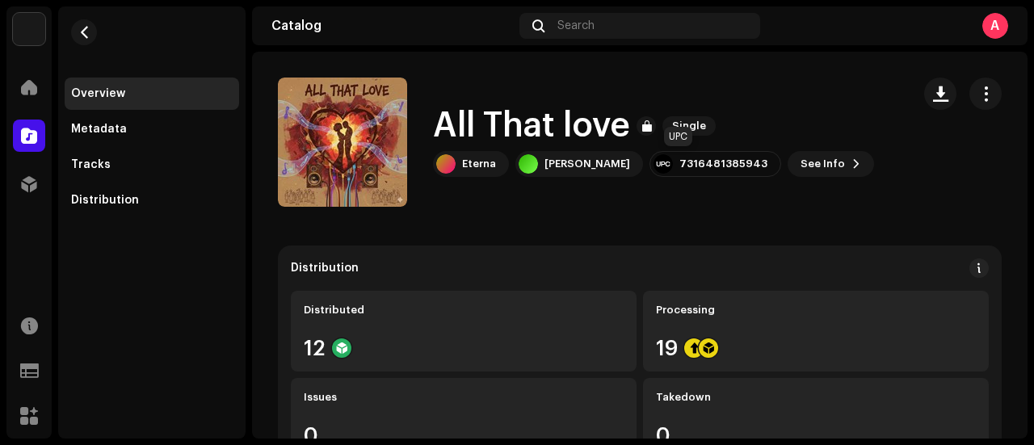
click at [691, 162] on div "7316481385943" at bounding box center [723, 163] width 88 height 13
copy div "7316481385943"
click at [98, 166] on div "Tracks" at bounding box center [91, 164] width 40 height 13
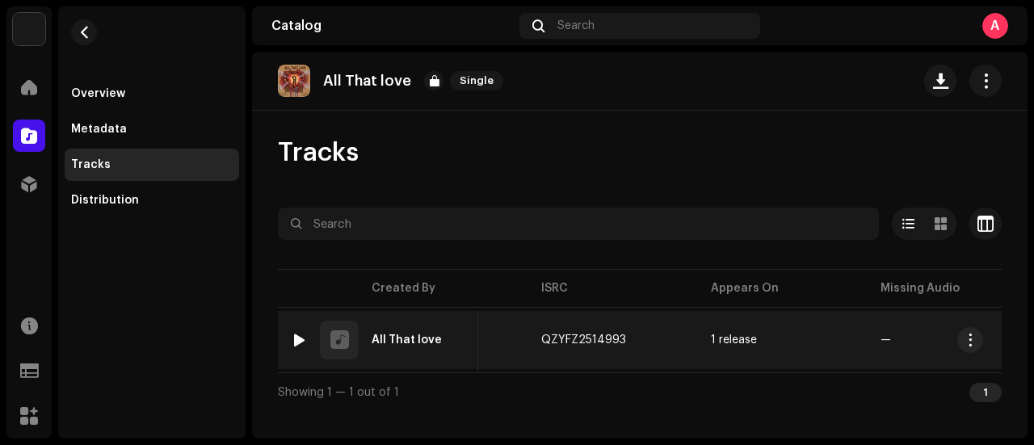
scroll to position [0, 463]
click at [628, 345] on button "button" at bounding box center [637, 339] width 19 height 19
click at [32, 133] on span at bounding box center [29, 135] width 16 height 13
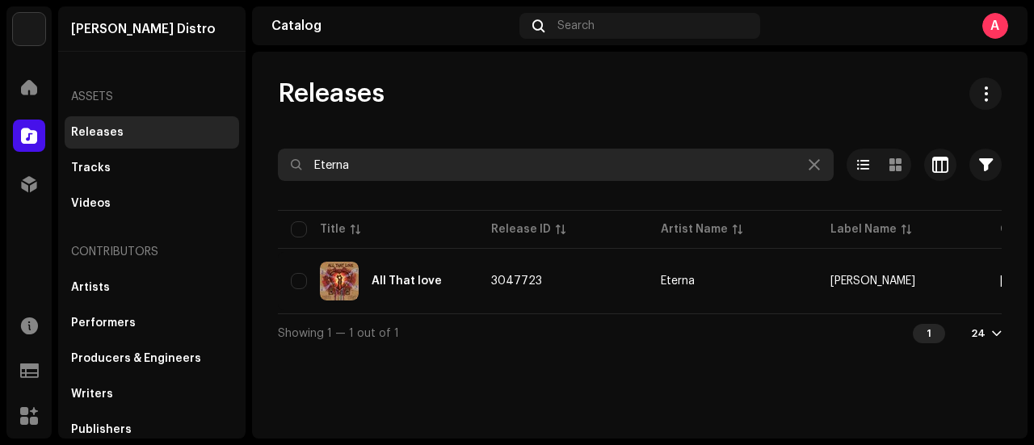
click at [346, 159] on input "Eterna" at bounding box center [556, 165] width 556 height 32
paste input "Ayenzzy vibez"
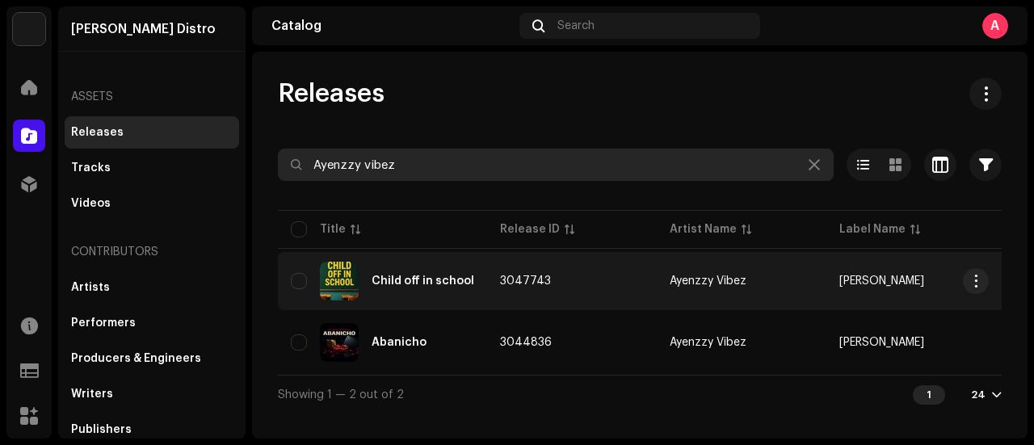
type input "Ayenzzy vibez"
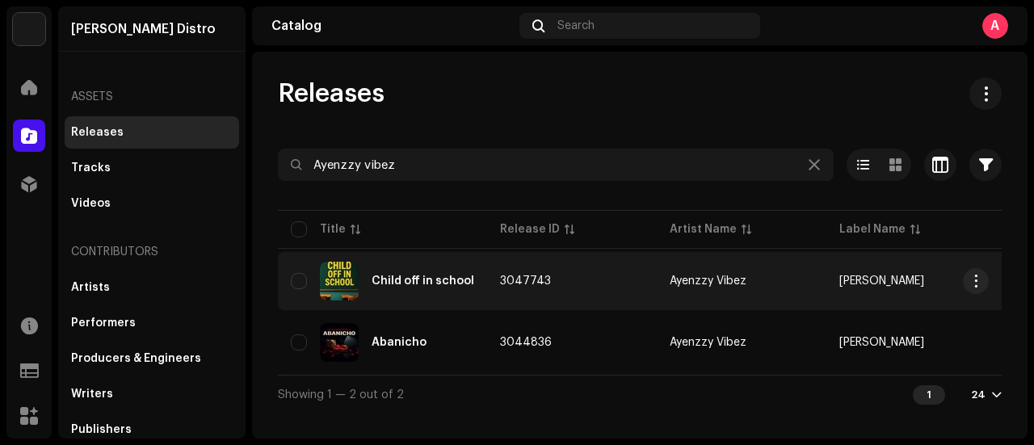
click at [424, 279] on div "Child off in school" at bounding box center [423, 280] width 103 height 11
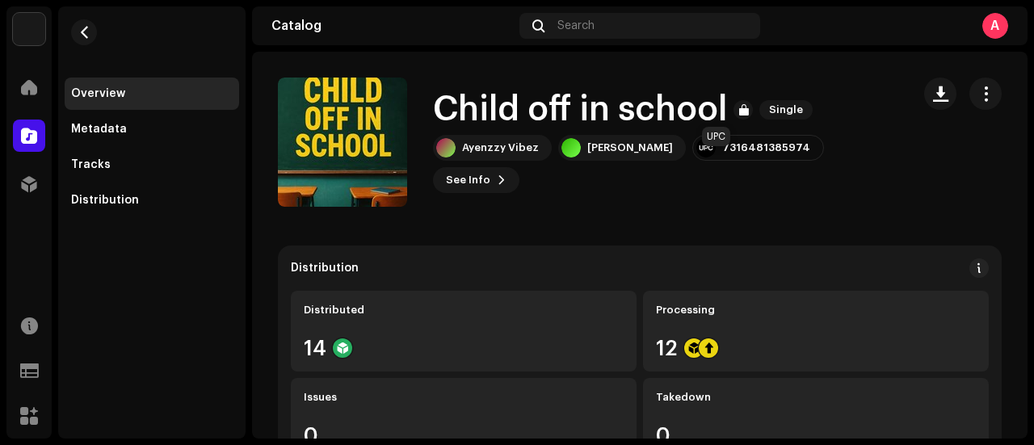
click at [722, 154] on div "7316481385974" at bounding box center [766, 147] width 88 height 13
copy div "7316481385974"
click at [82, 162] on div "Tracks" at bounding box center [91, 164] width 40 height 13
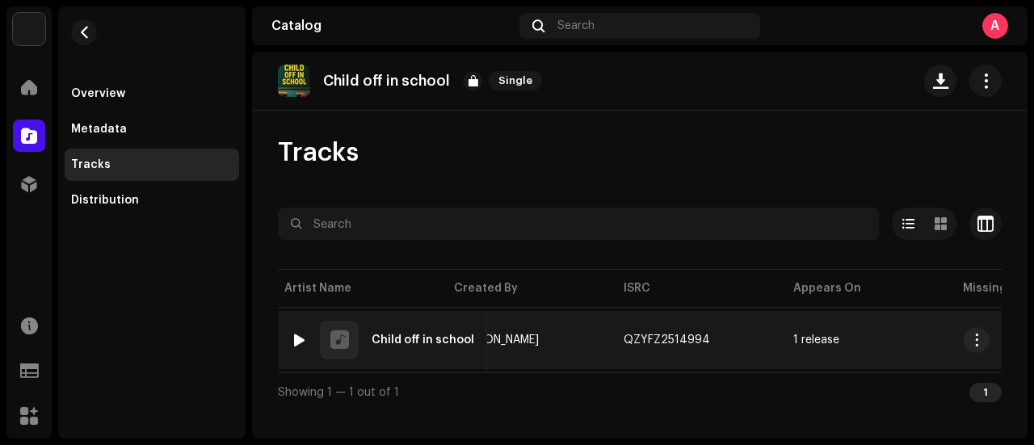
scroll to position [0, 386]
click at [720, 340] on span "button" at bounding box center [725, 340] width 10 height 13
click at [47, 132] on div "Catalog" at bounding box center [28, 135] width 45 height 45
